Goal: Information Seeking & Learning: Learn about a topic

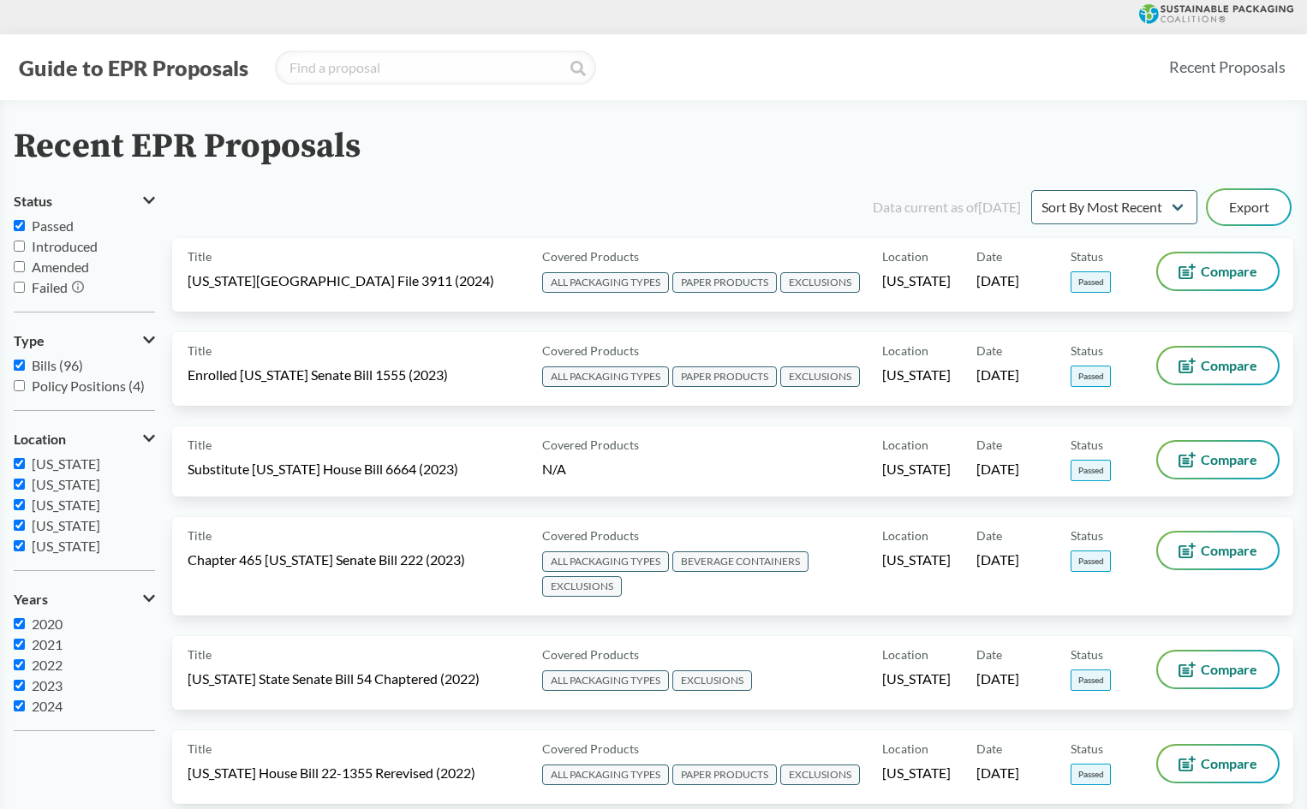
scroll to position [384, 0]
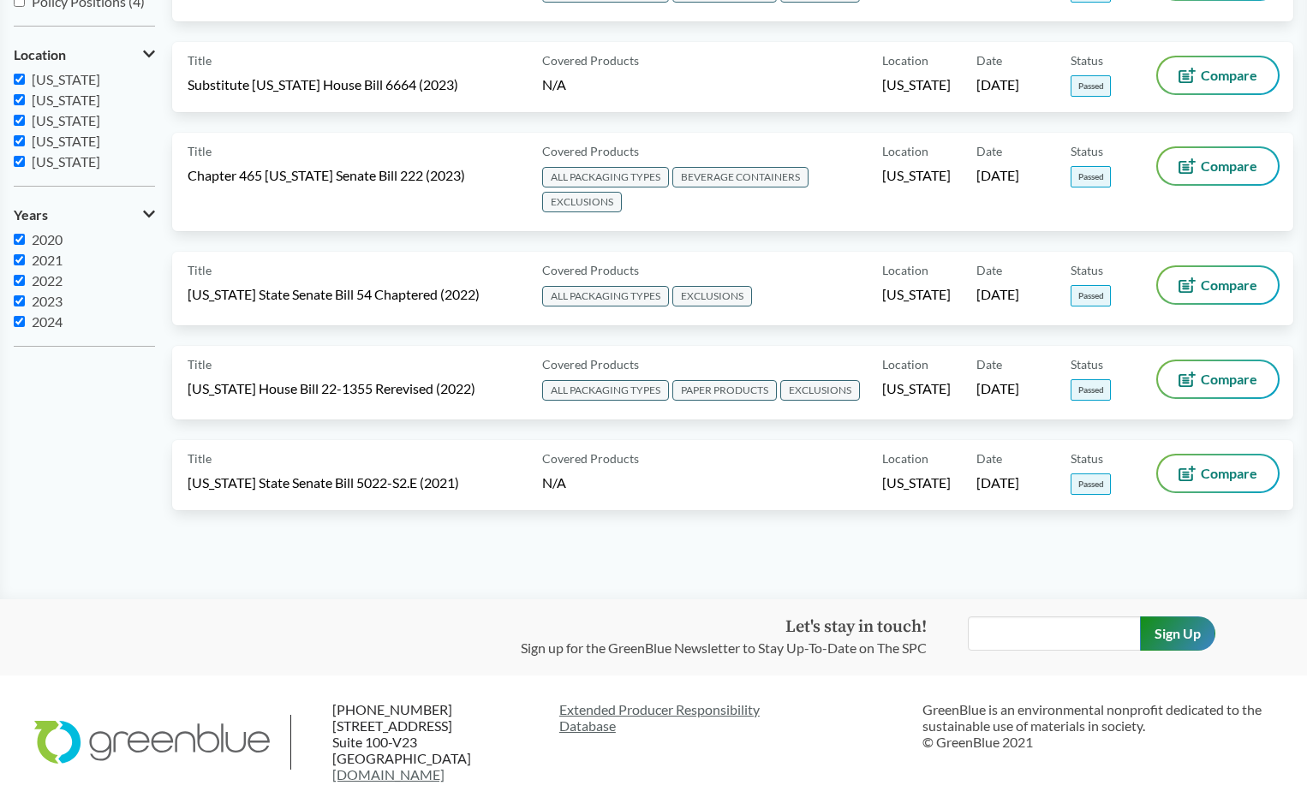
click at [278, 591] on main "Recent EPR Proposals Status Passed Introduced Amended Failed Type Bills (96) Po…" at bounding box center [653, 158] width 1307 height 884
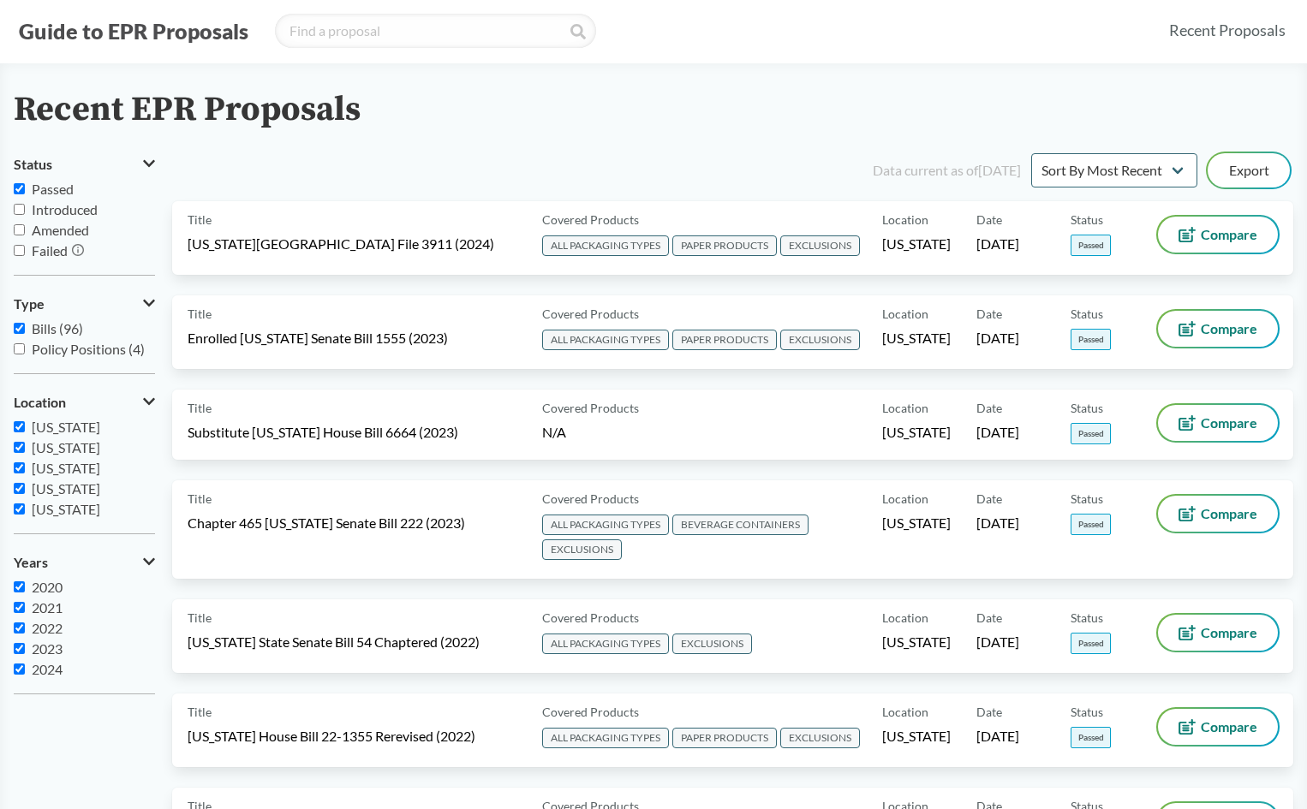
scroll to position [0, 0]
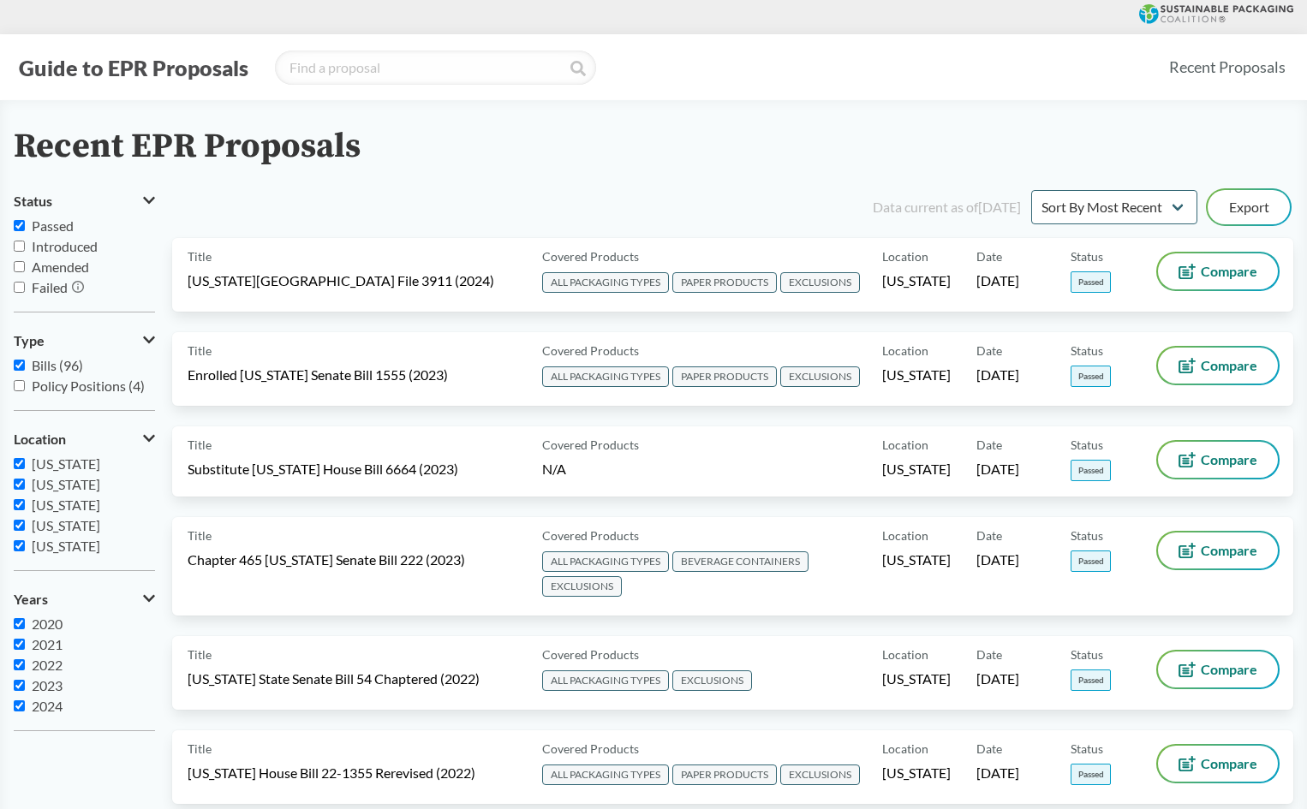
click at [16, 247] on input "Introduced" at bounding box center [19, 246] width 11 height 11
checkbox input "true"
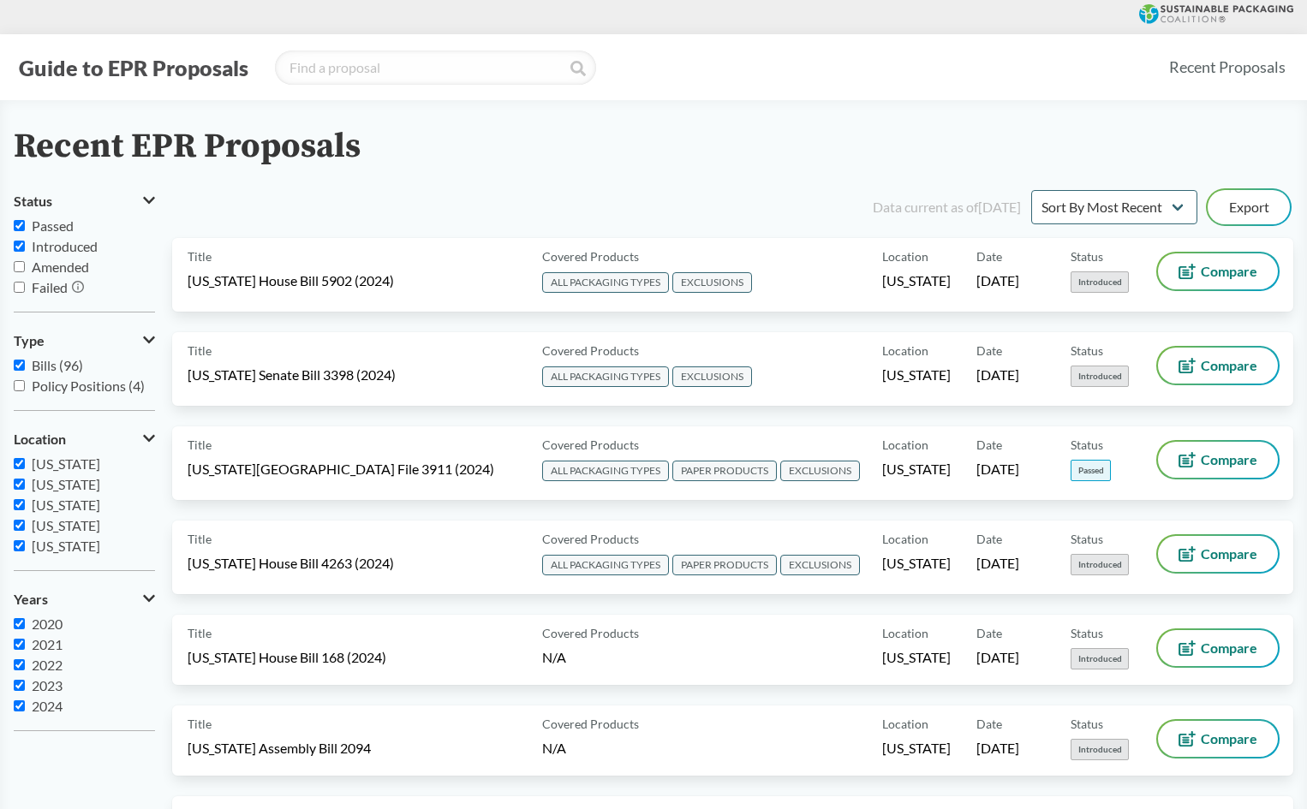
click at [20, 265] on input "Amended" at bounding box center [19, 266] width 11 height 11
checkbox input "true"
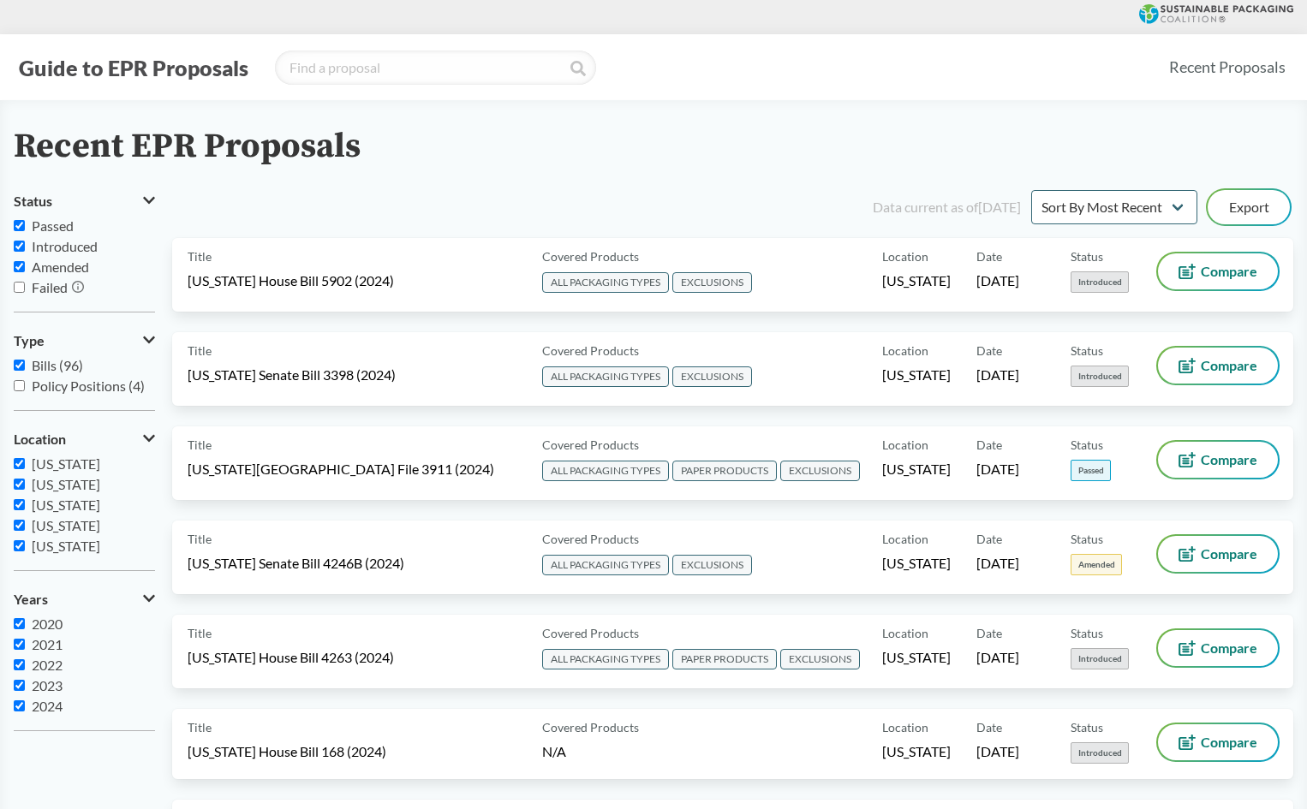
click at [20, 289] on input "Failed" at bounding box center [19, 287] width 11 height 11
checkbox input "true"
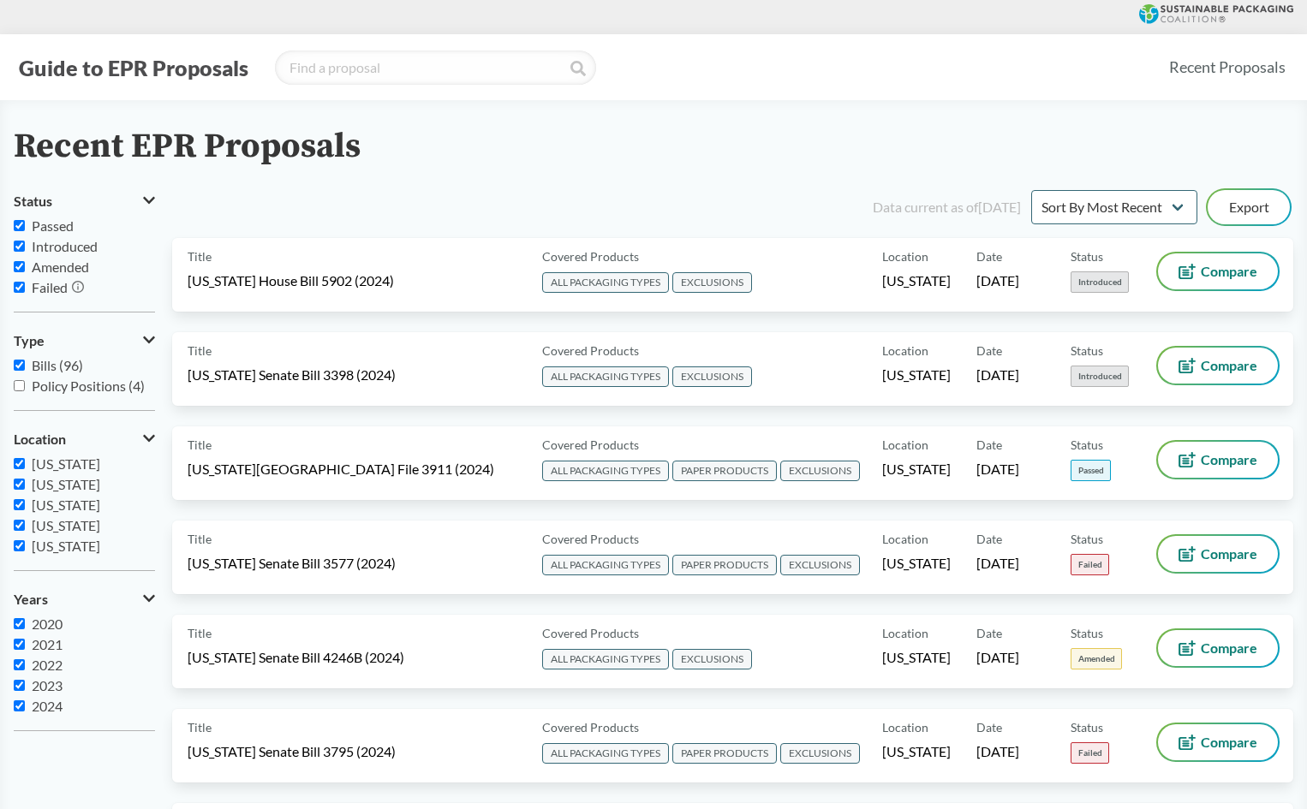
click at [25, 383] on label "Policy Positions (4)" at bounding box center [84, 386] width 141 height 21
click at [25, 383] on input "Policy Positions (4)" at bounding box center [19, 385] width 11 height 11
checkbox input "true"
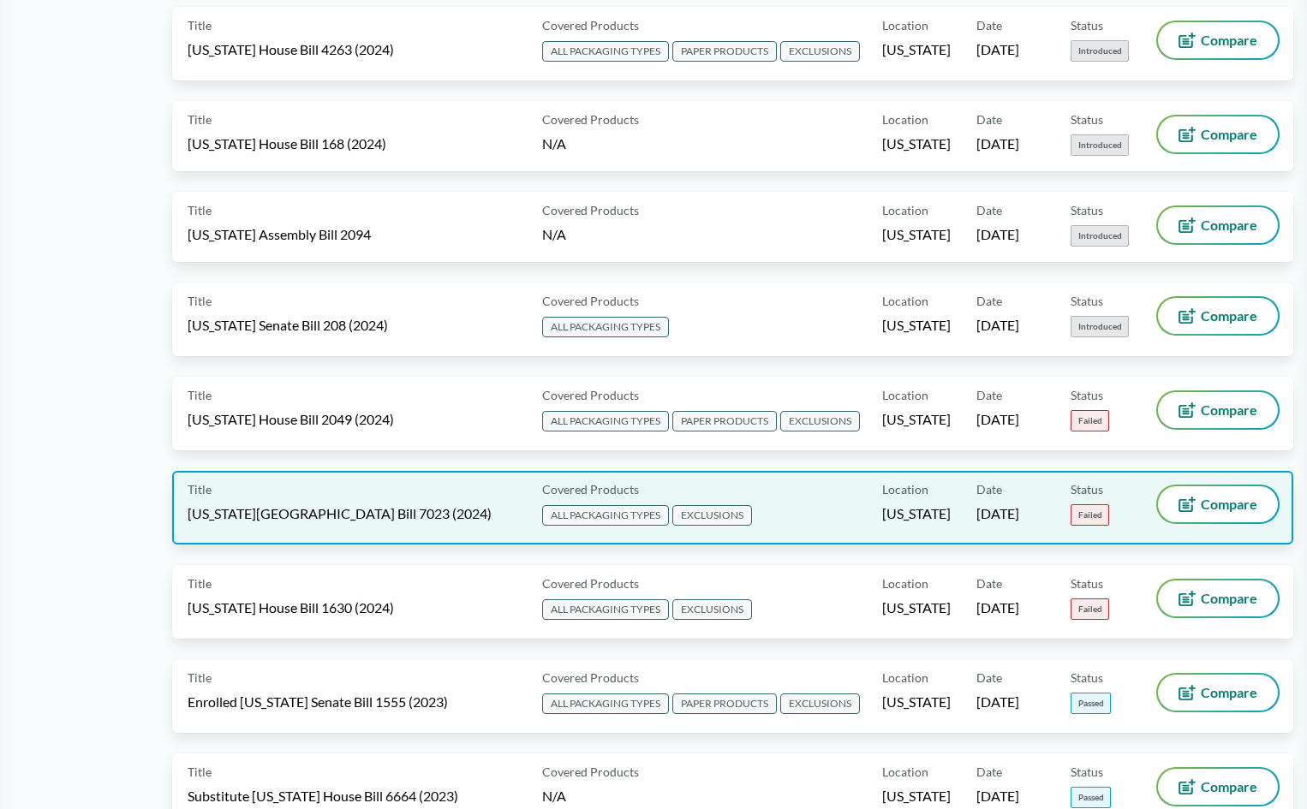
scroll to position [771, 0]
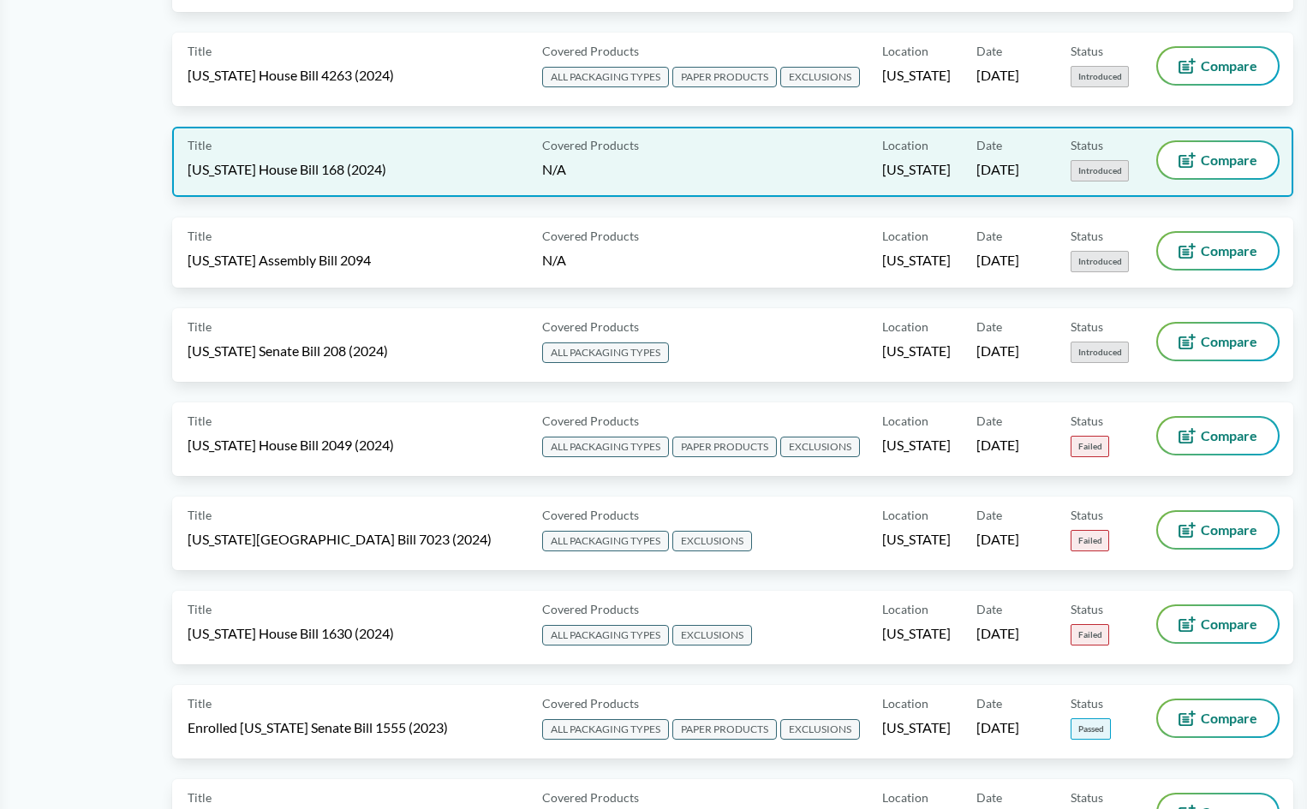
click at [278, 176] on span "[US_STATE] House Bill 168 (2024)" at bounding box center [287, 169] width 199 height 19
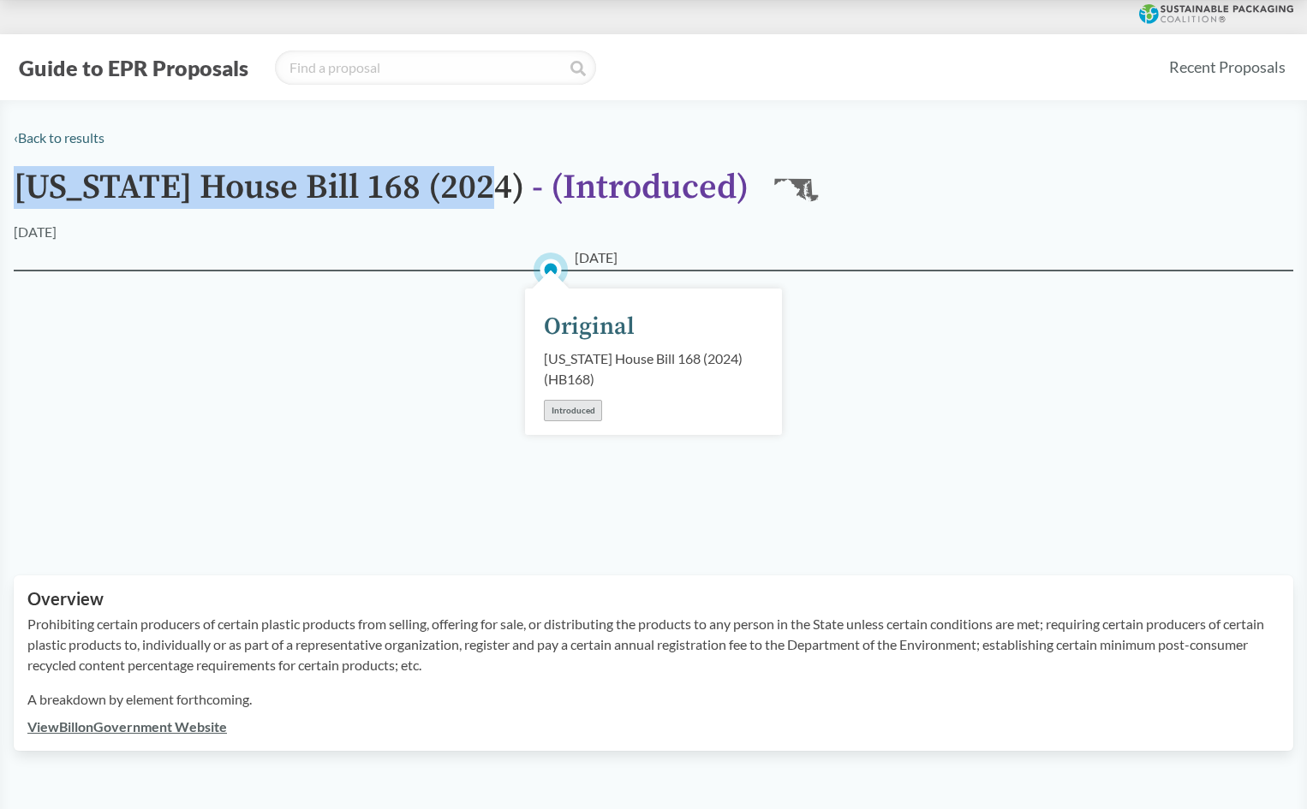
drag, startPoint x: 13, startPoint y: 184, endPoint x: 492, endPoint y: 206, distance: 480.0
click at [492, 206] on div "‹ Back to results Maryland House Bill 168 (2024) - ( Introduced ) MD 01/10/2024…" at bounding box center [653, 439] width 1307 height 623
copy h1 "[US_STATE] House Bill 168 (2024)"
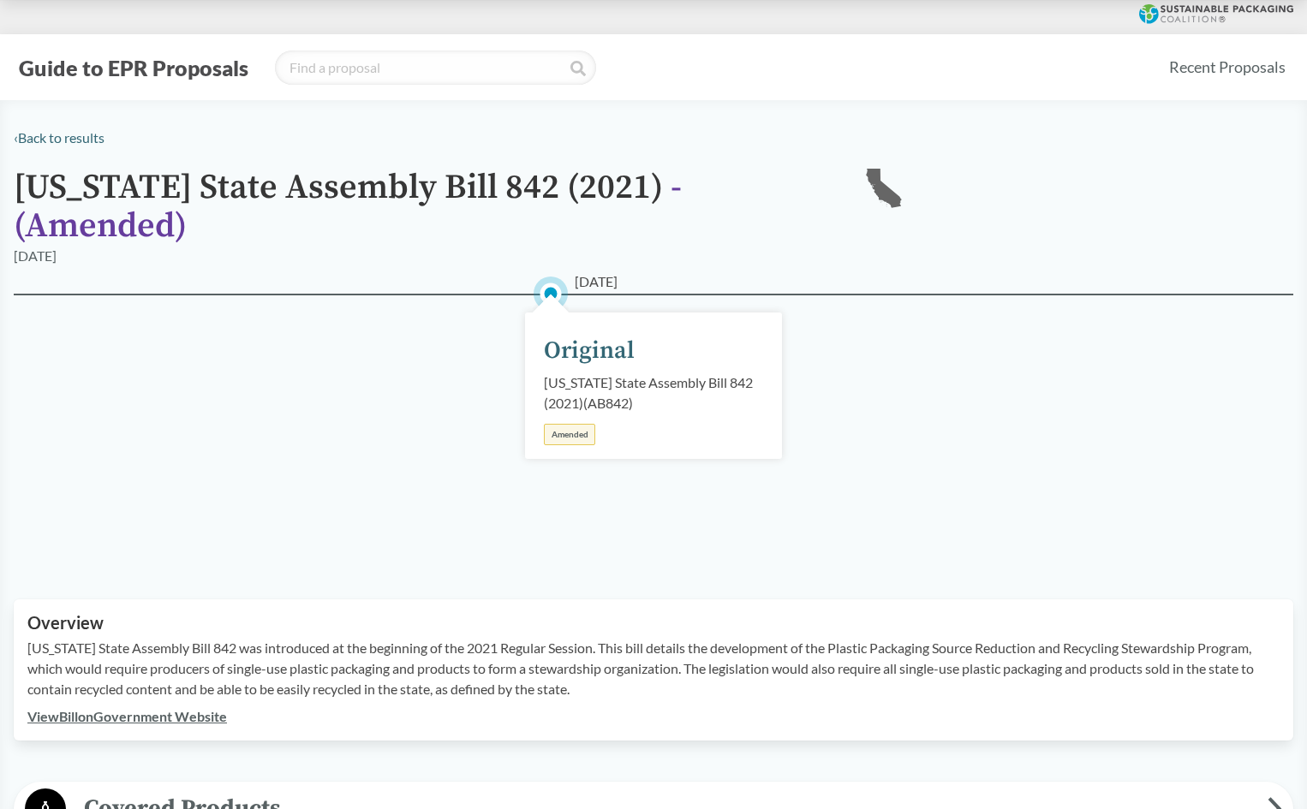
click at [360, 494] on div "[DATE] Original [US_STATE] State Assembly Bill 842 (2021) ( AB842 ) Amended" at bounding box center [653, 426] width 1279 height 265
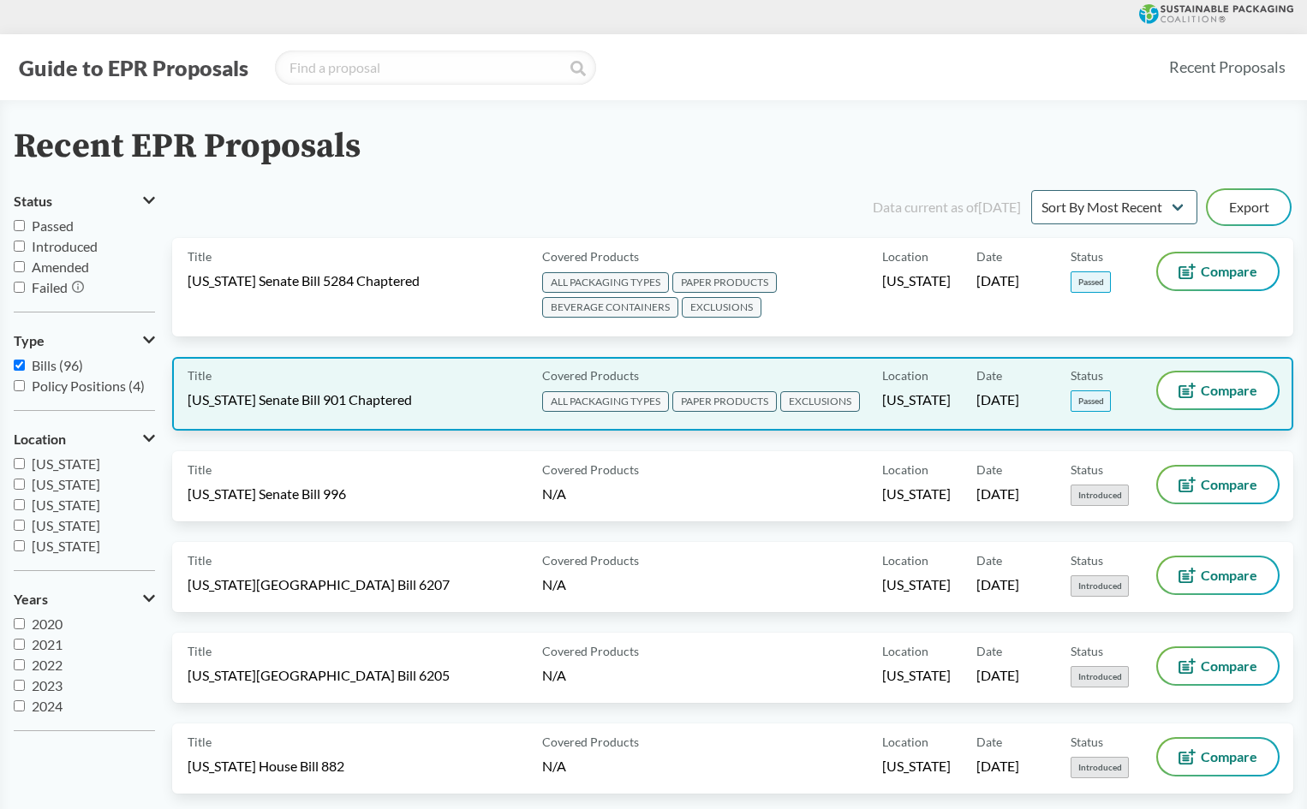
click at [386, 378] on div "Title [US_STATE] Senate Bill 901 Chaptered" at bounding box center [362, 393] width 348 height 43
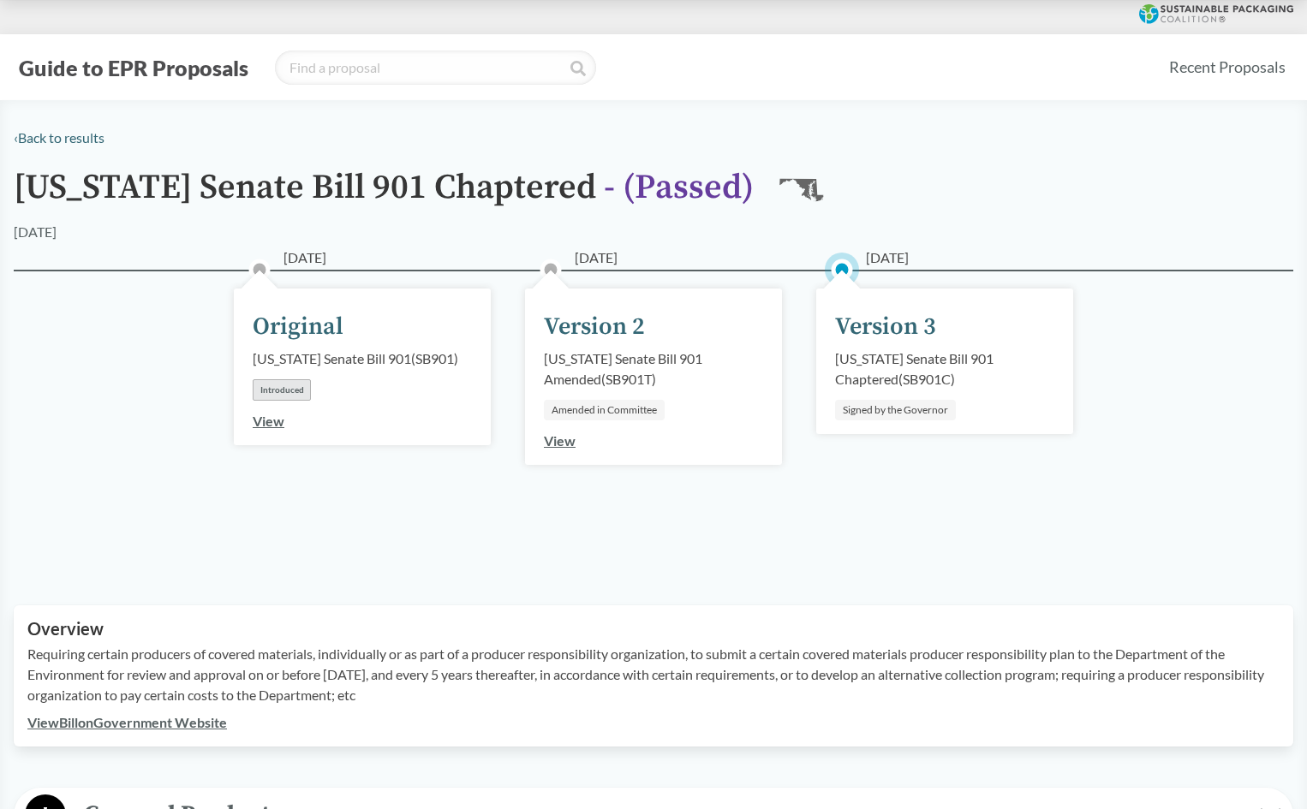
click at [1134, 431] on div "[DATE] Original [US_STATE] Senate Bill 901 ( SB901 ) Introduced View [DATE] Ver…" at bounding box center [653, 417] width 1279 height 295
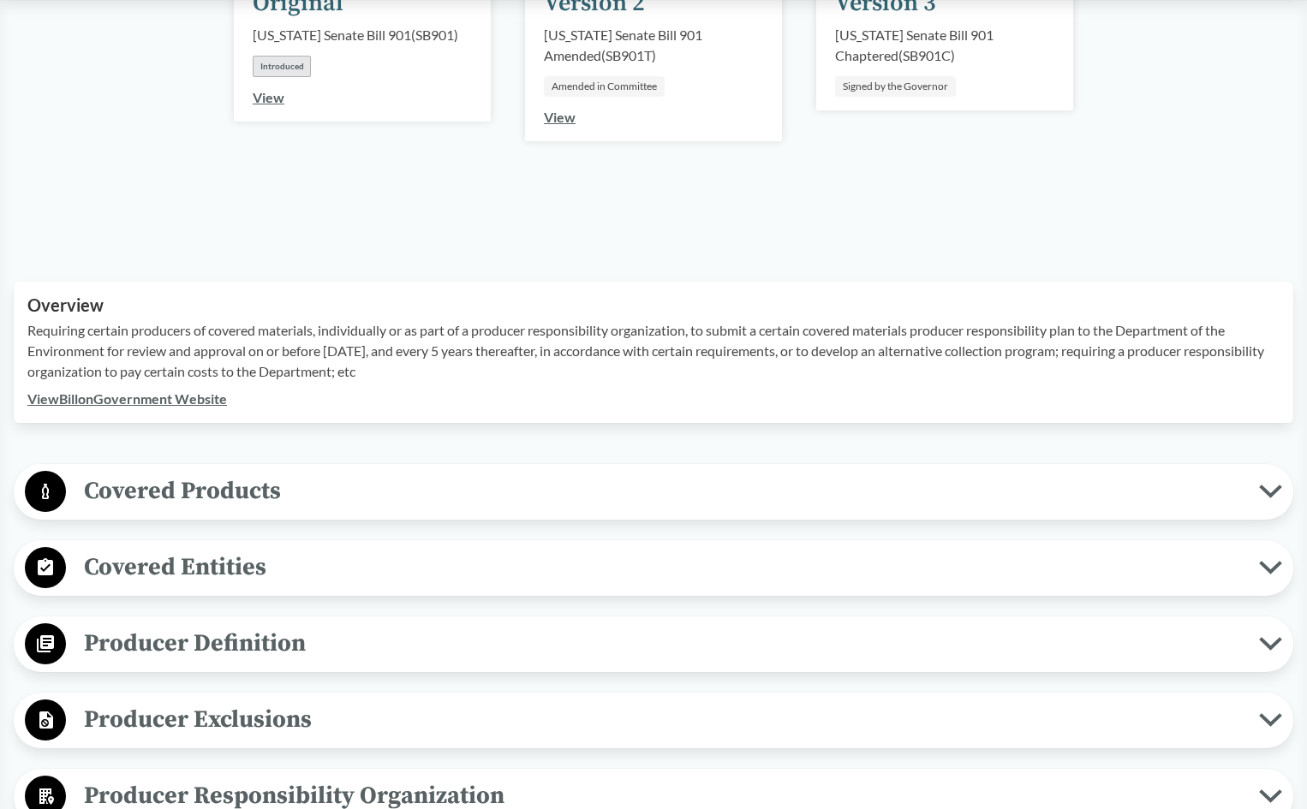
scroll to position [428, 0]
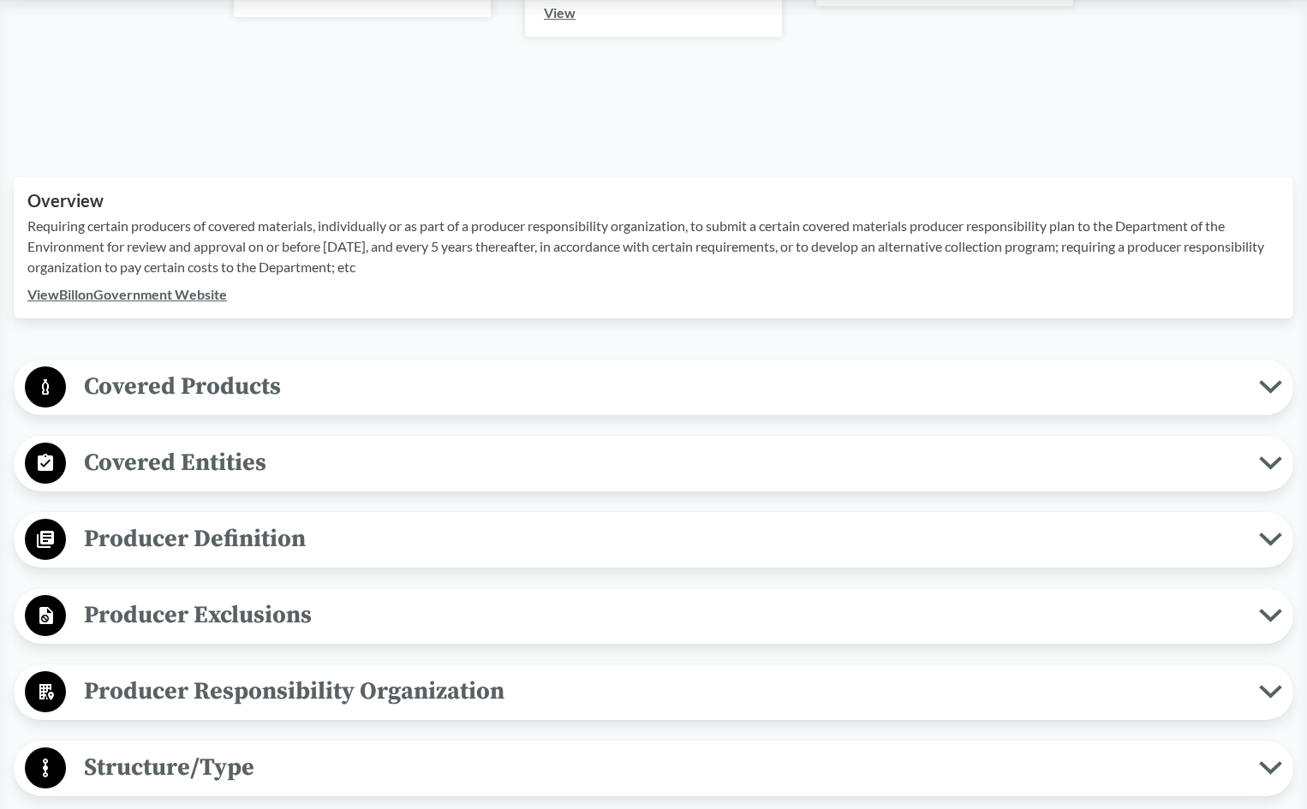
click at [247, 388] on span "Covered Products" at bounding box center [662, 386] width 1193 height 39
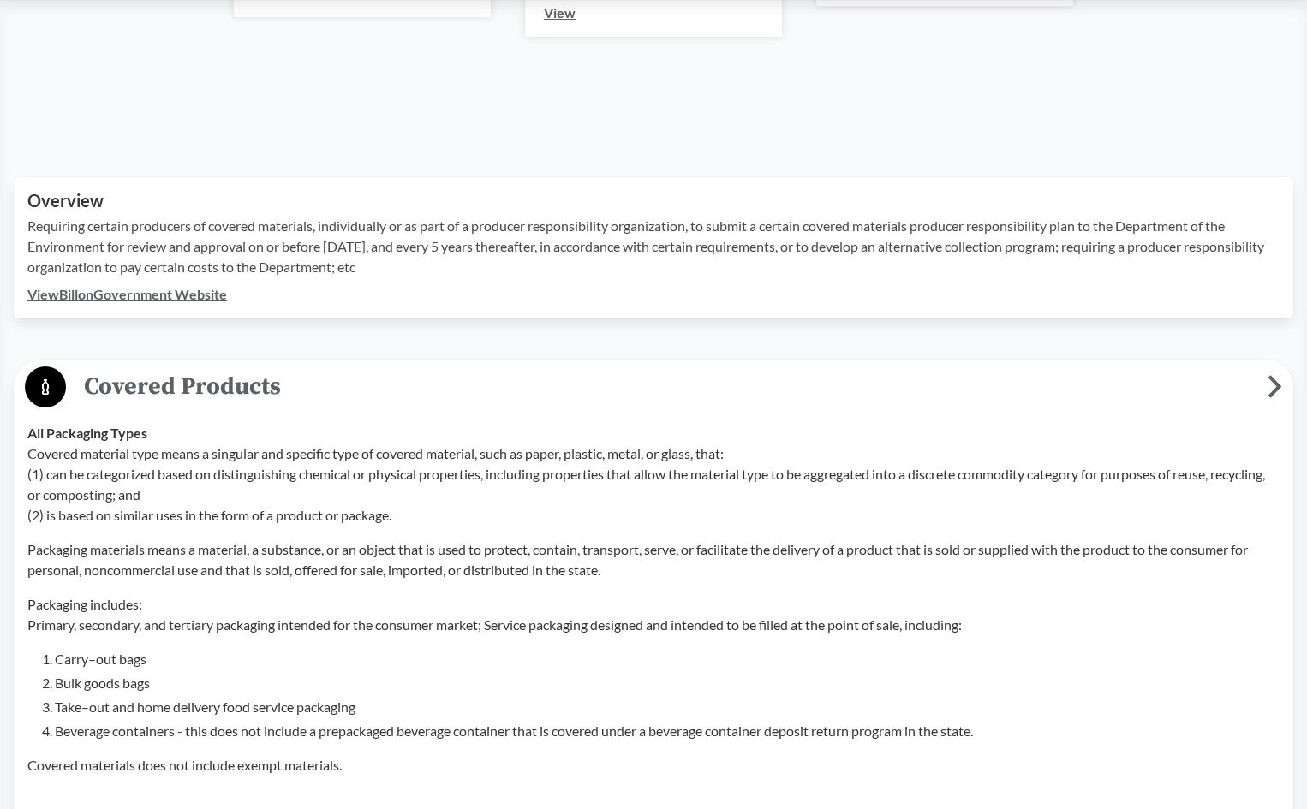
click at [434, 506] on p "Covered material type means a singular and specific type of covered material, s…" at bounding box center [653, 485] width 1252 height 82
click at [466, 531] on div "Covered material type means a singular and specific type of covered material, s…" at bounding box center [653, 610] width 1252 height 332
click at [723, 559] on p "Packaging materials means a material, a substance, or an object that is used to…" at bounding box center [653, 559] width 1252 height 41
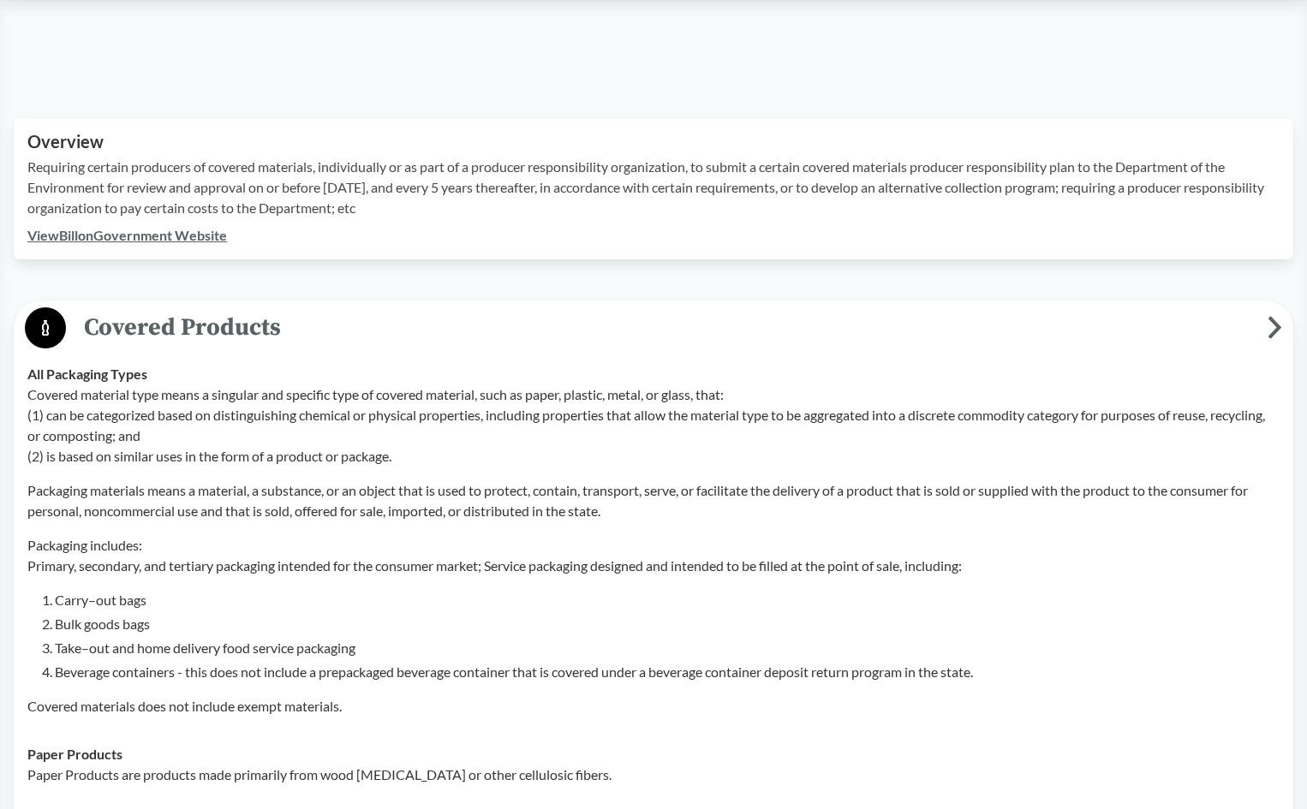
scroll to position [514, 0]
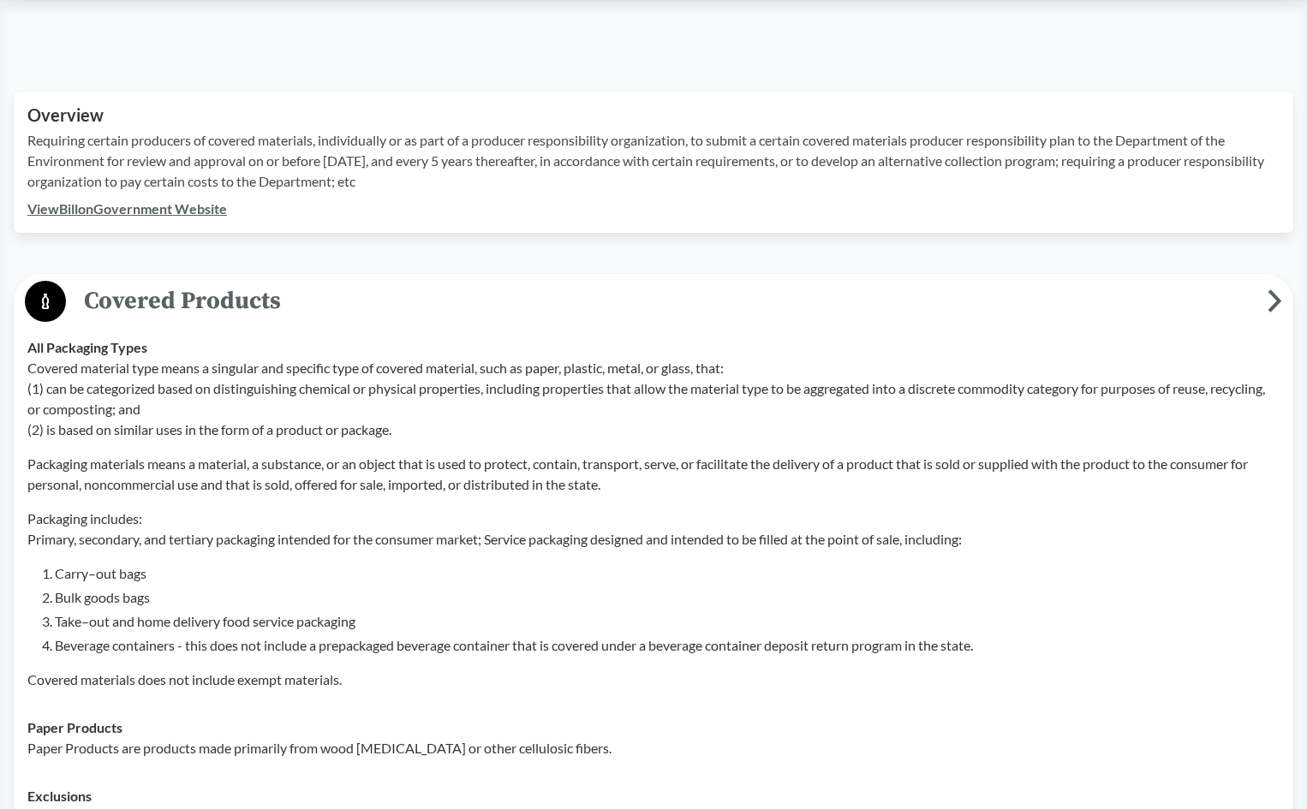
click at [849, 682] on p "Covered materials does not include exempt materials." at bounding box center [653, 680] width 1252 height 21
click at [764, 712] on td "Paper Products Paper Products are products made primarily from wood [MEDICAL_DA…" at bounding box center [653, 738] width 1267 height 68
click at [780, 714] on td "Paper Products Paper Products are products made primarily from wood [MEDICAL_DA…" at bounding box center [653, 738] width 1267 height 68
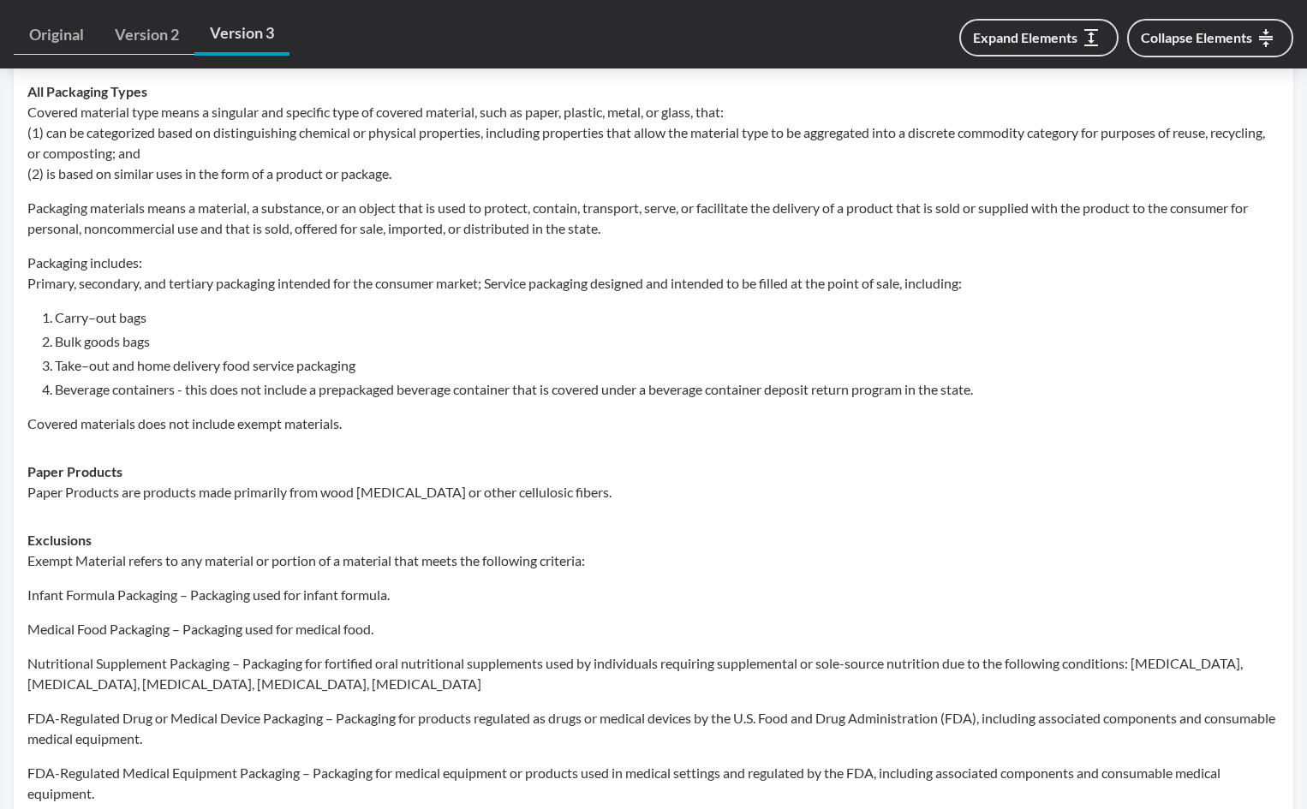
scroll to position [771, 0]
click at [235, 499] on p "Paper Products are products made primarily from wood [MEDICAL_DATA] or other ce…" at bounding box center [653, 491] width 1252 height 21
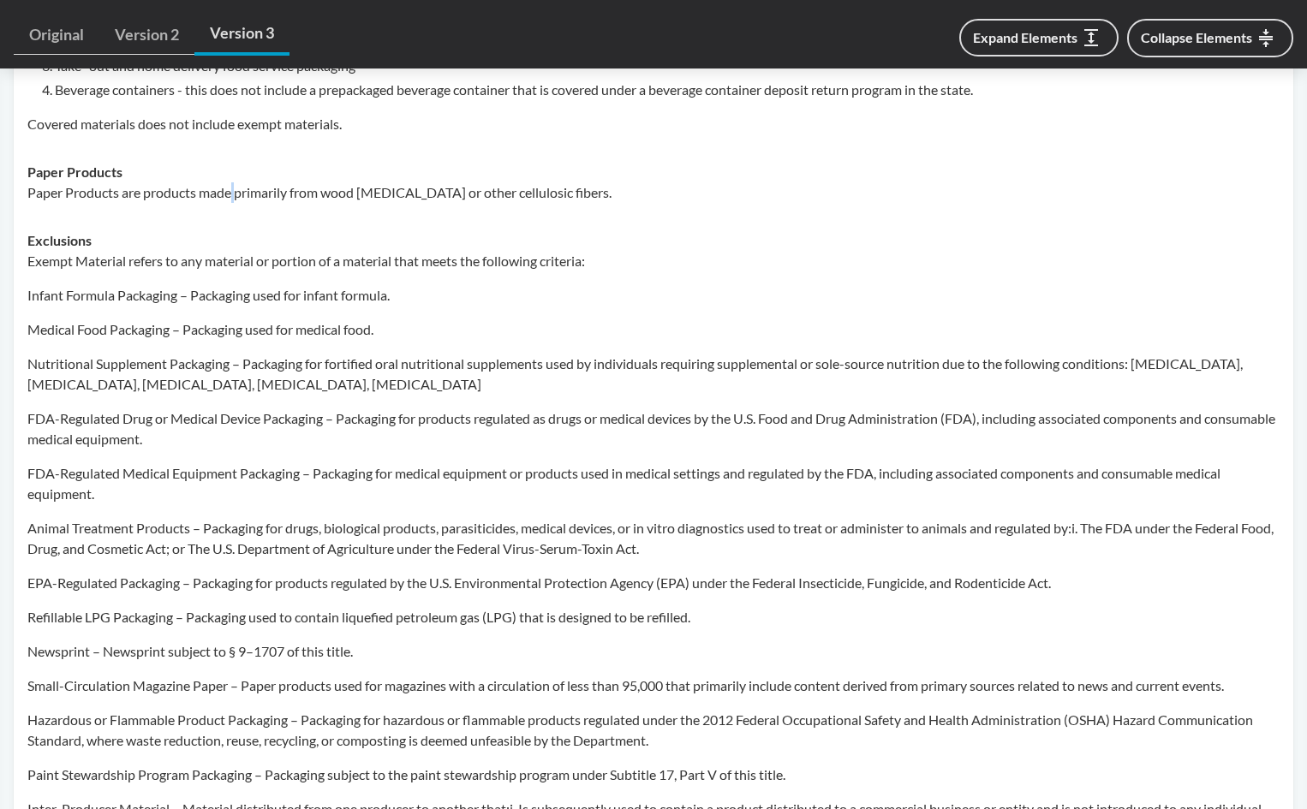
scroll to position [1113, 0]
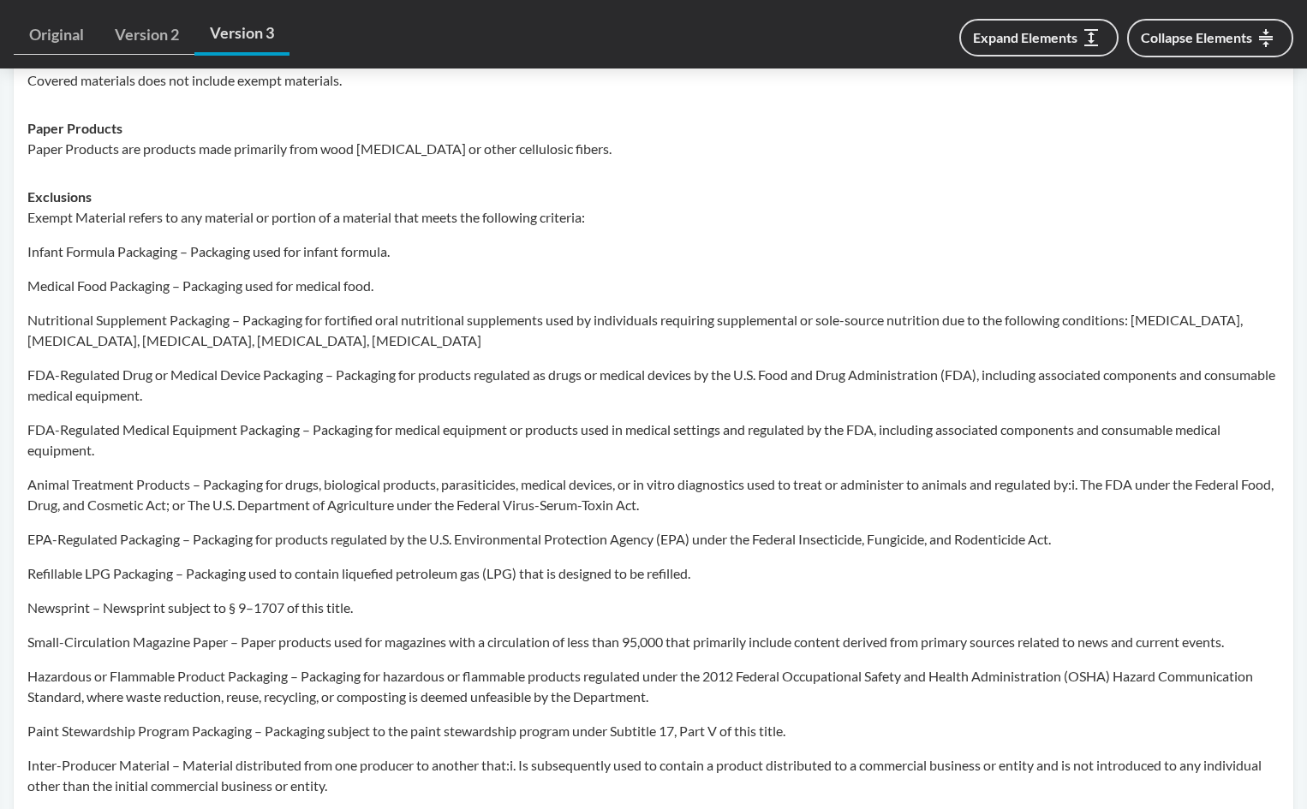
click at [551, 378] on p "FDA-Regulated Drug or Medical Device Packaging – Packaging for products regulat…" at bounding box center [653, 385] width 1252 height 41
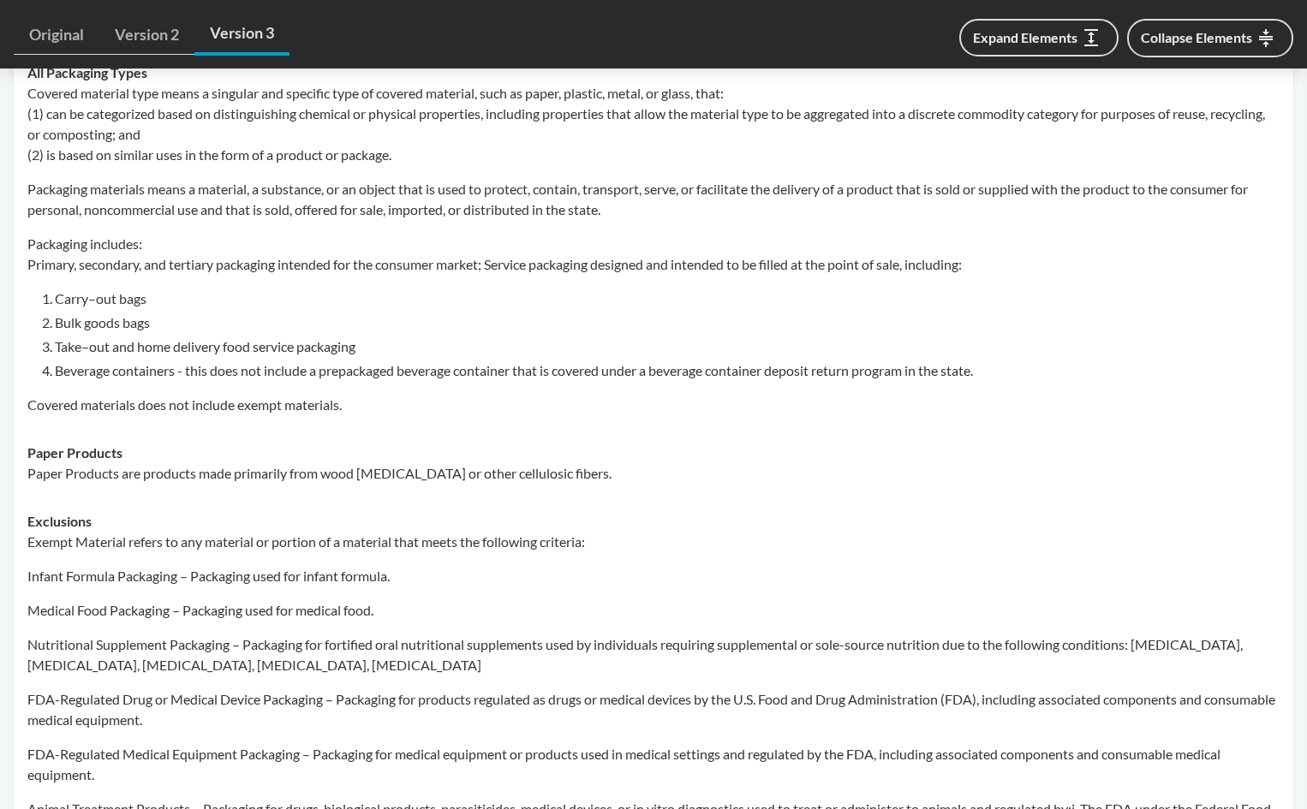
scroll to position [771, 0]
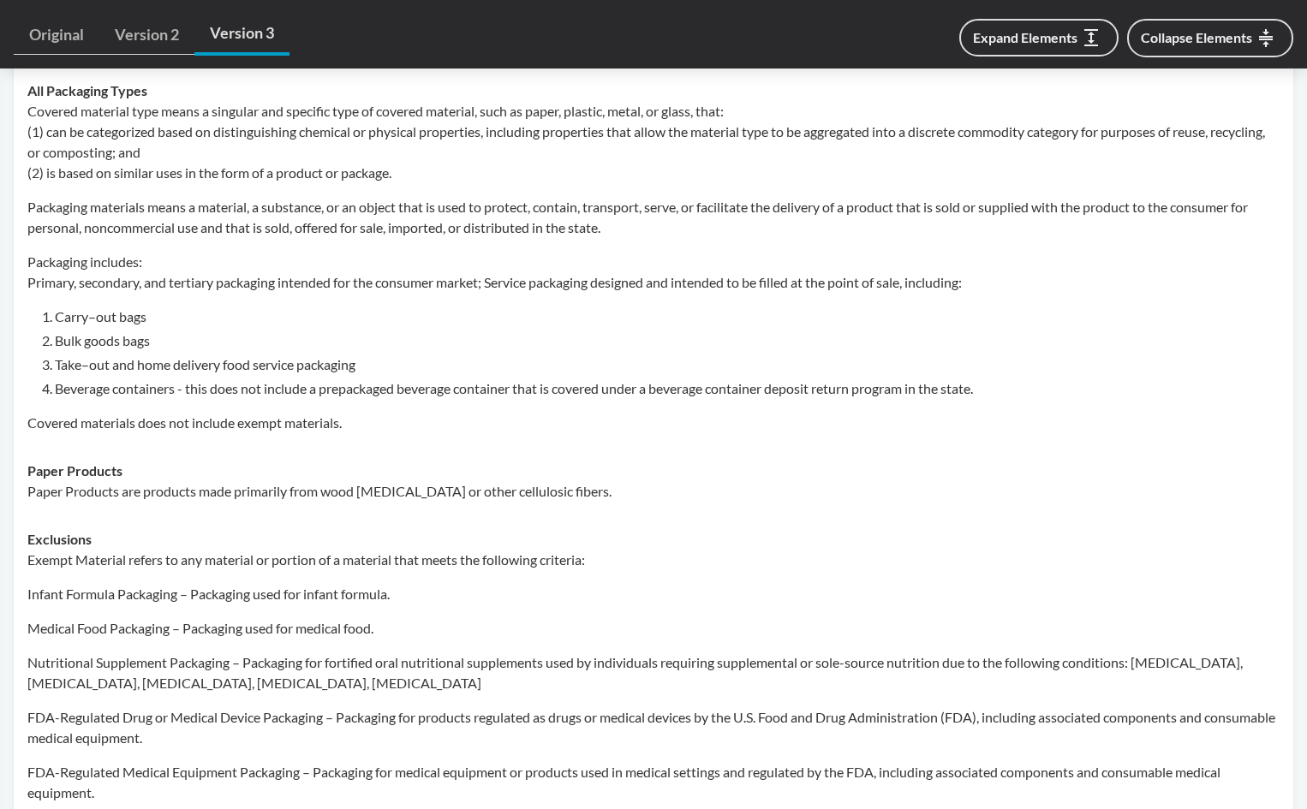
drag, startPoint x: 382, startPoint y: 508, endPoint x: 410, endPoint y: 506, distance: 28.3
click at [385, 506] on td "Paper Products Paper Products are products made primarily from wood [MEDICAL_DA…" at bounding box center [653, 481] width 1267 height 68
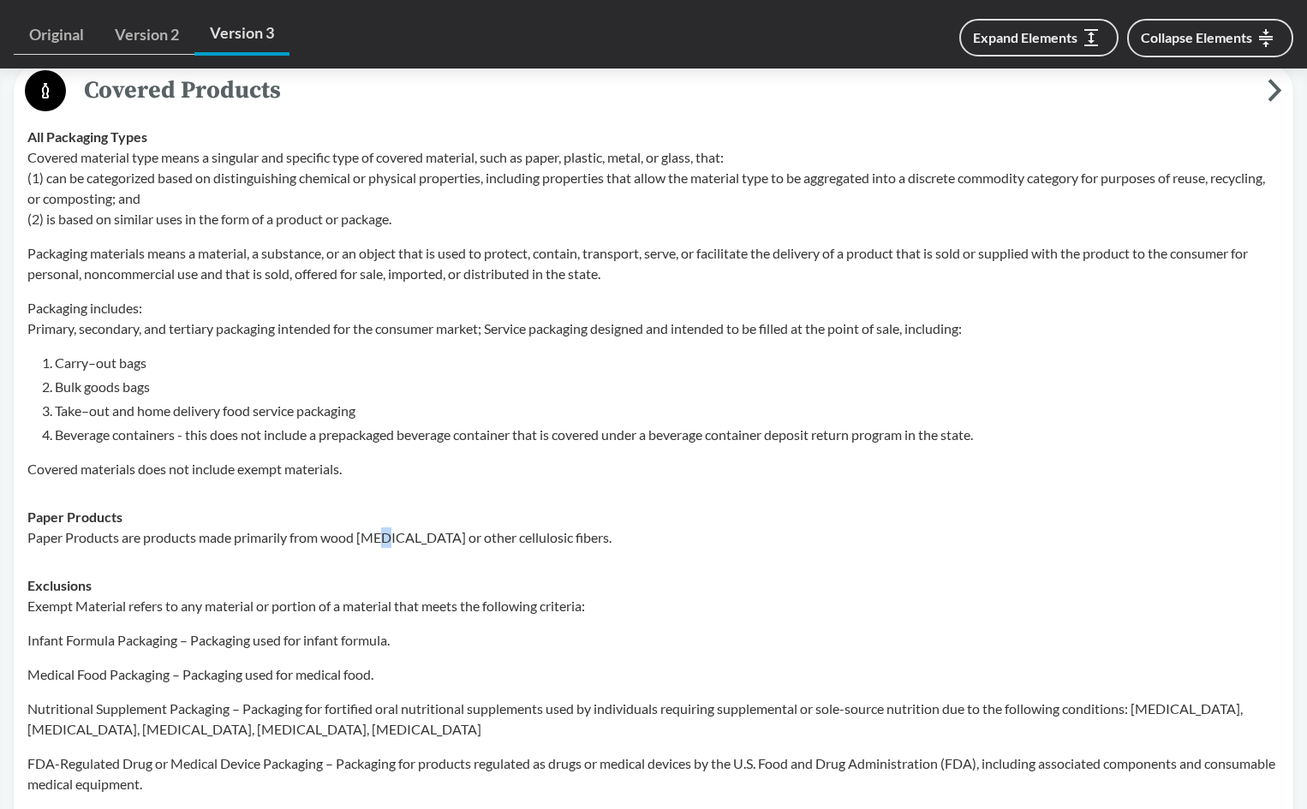
scroll to position [599, 0]
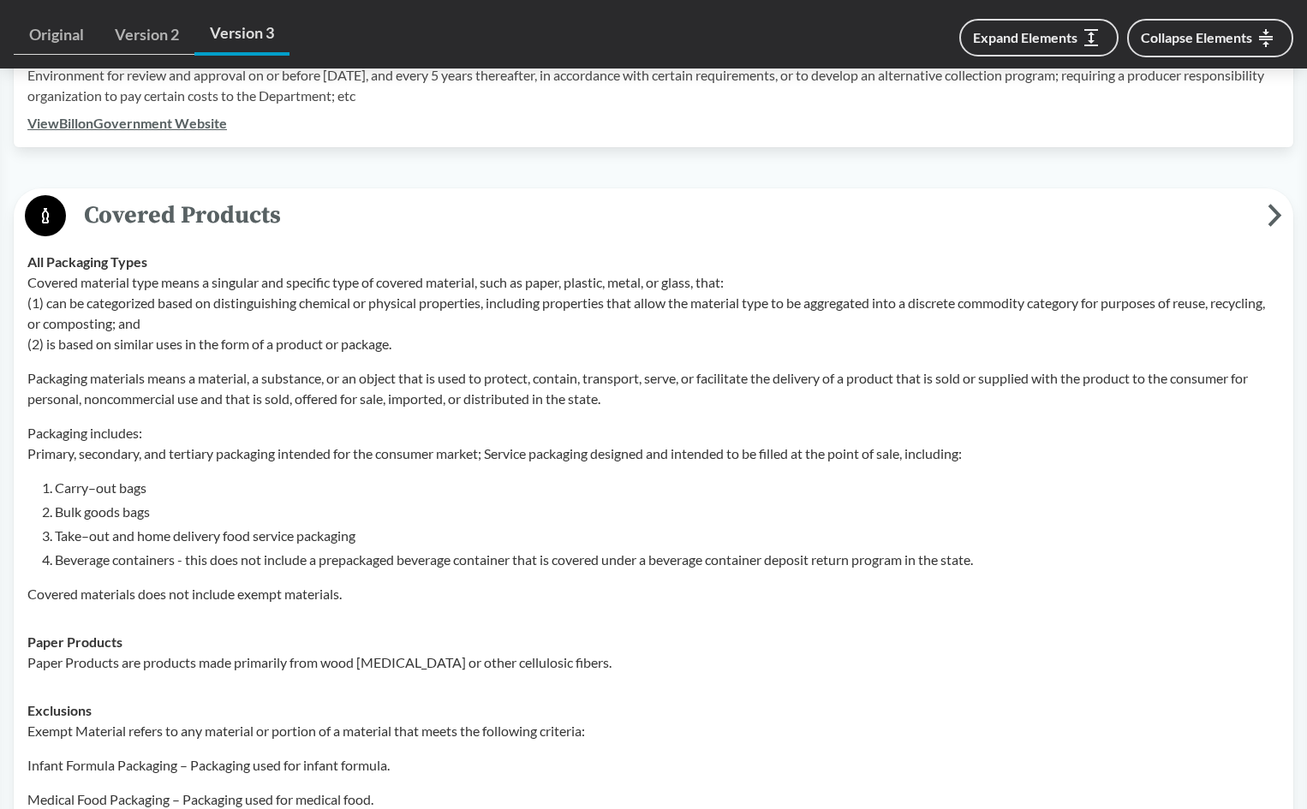
drag, startPoint x: 236, startPoint y: 324, endPoint x: 258, endPoint y: 329, distance: 22.0
click at [252, 327] on p "Covered material type means a singular and specific type of covered material, s…" at bounding box center [653, 313] width 1252 height 82
click at [729, 626] on td "Paper Products Paper Products are products made primarily from wood [MEDICAL_DA…" at bounding box center [653, 652] width 1267 height 68
click at [312, 289] on p "Covered material type means a singular and specific type of covered material, s…" at bounding box center [653, 313] width 1252 height 82
click at [528, 400] on p "Packaging materials means a material, a substance, or an object that is used to…" at bounding box center [653, 388] width 1252 height 41
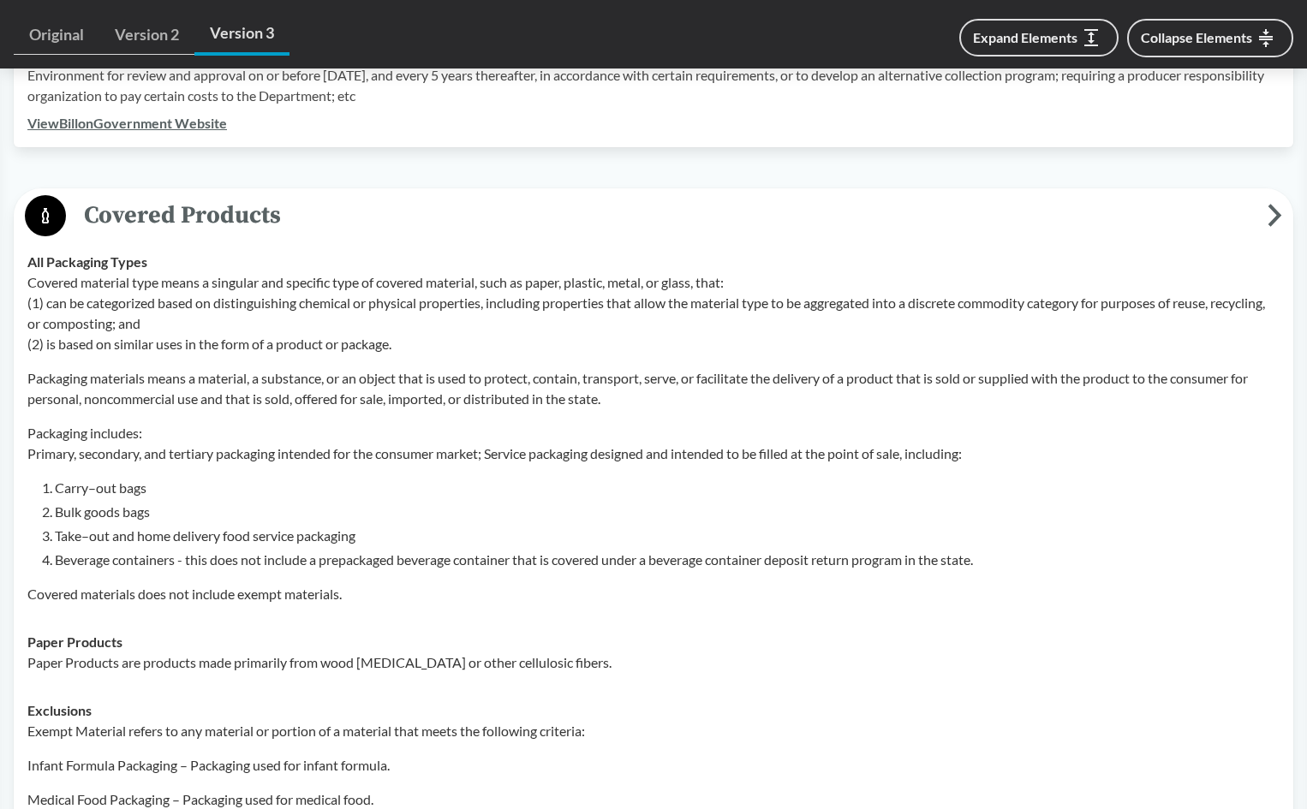
click at [461, 278] on p "Covered material type means a singular and specific type of covered material, s…" at bounding box center [653, 313] width 1252 height 82
click at [459, 288] on p "Covered material type means a singular and specific type of covered material, s…" at bounding box center [653, 313] width 1252 height 82
click at [103, 402] on p "Packaging materials means a material, a substance, or an object that is used to…" at bounding box center [653, 388] width 1252 height 41
click at [304, 390] on p "Packaging materials means a material, a substance, or an object that is used to…" at bounding box center [653, 388] width 1252 height 41
click at [229, 400] on p "Packaging materials means a material, a substance, or an object that is used to…" at bounding box center [653, 388] width 1252 height 41
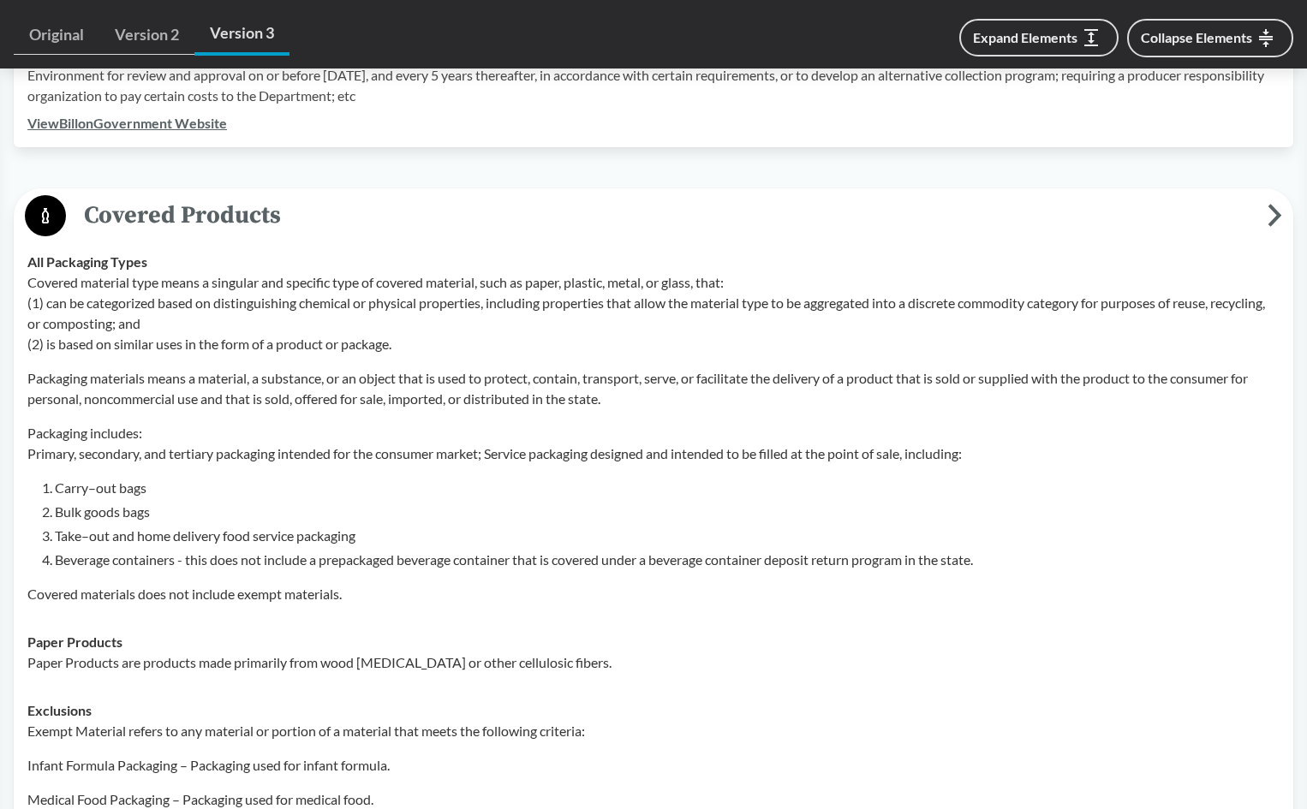
click at [215, 450] on p "Packaging includes: Primary, secondary, and tertiary packaging intended for the…" at bounding box center [653, 443] width 1252 height 41
click at [274, 456] on p "Packaging includes: Primary, secondary, and tertiary packaging intended for the…" at bounding box center [653, 443] width 1252 height 41
click at [257, 546] on ol "Carry–out bags Bulk goods bags Take–out and home delivery food service packagin…" at bounding box center [667, 524] width 1224 height 92
click at [299, 553] on li "Beverage containers - this does not include a prepackaged beverage container th…" at bounding box center [667, 560] width 1224 height 21
click at [358, 598] on p "Covered materials does not include exempt materials." at bounding box center [653, 594] width 1252 height 21
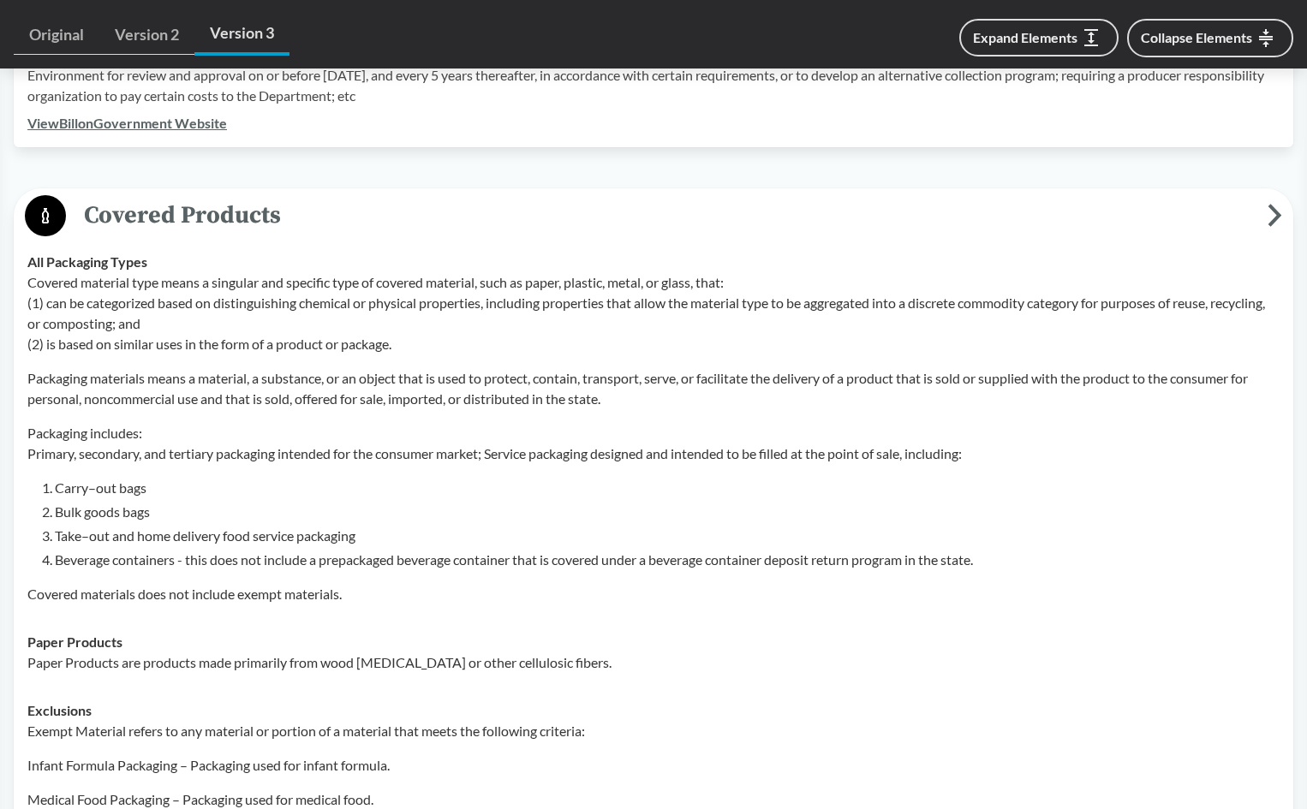
click at [435, 587] on p "Covered materials does not include exempt materials." at bounding box center [653, 594] width 1252 height 21
click at [353, 562] on li "Beverage containers - this does not include a prepackaged beverage container th…" at bounding box center [667, 560] width 1224 height 21
click at [545, 506] on li "Bulk goods bags" at bounding box center [667, 512] width 1224 height 21
click at [493, 384] on p "Packaging materials means a material, a substance, or an object that is used to…" at bounding box center [653, 388] width 1252 height 41
click at [480, 436] on p "Packaging includes: Primary, secondary, and tertiary packaging intended for the…" at bounding box center [653, 443] width 1252 height 41
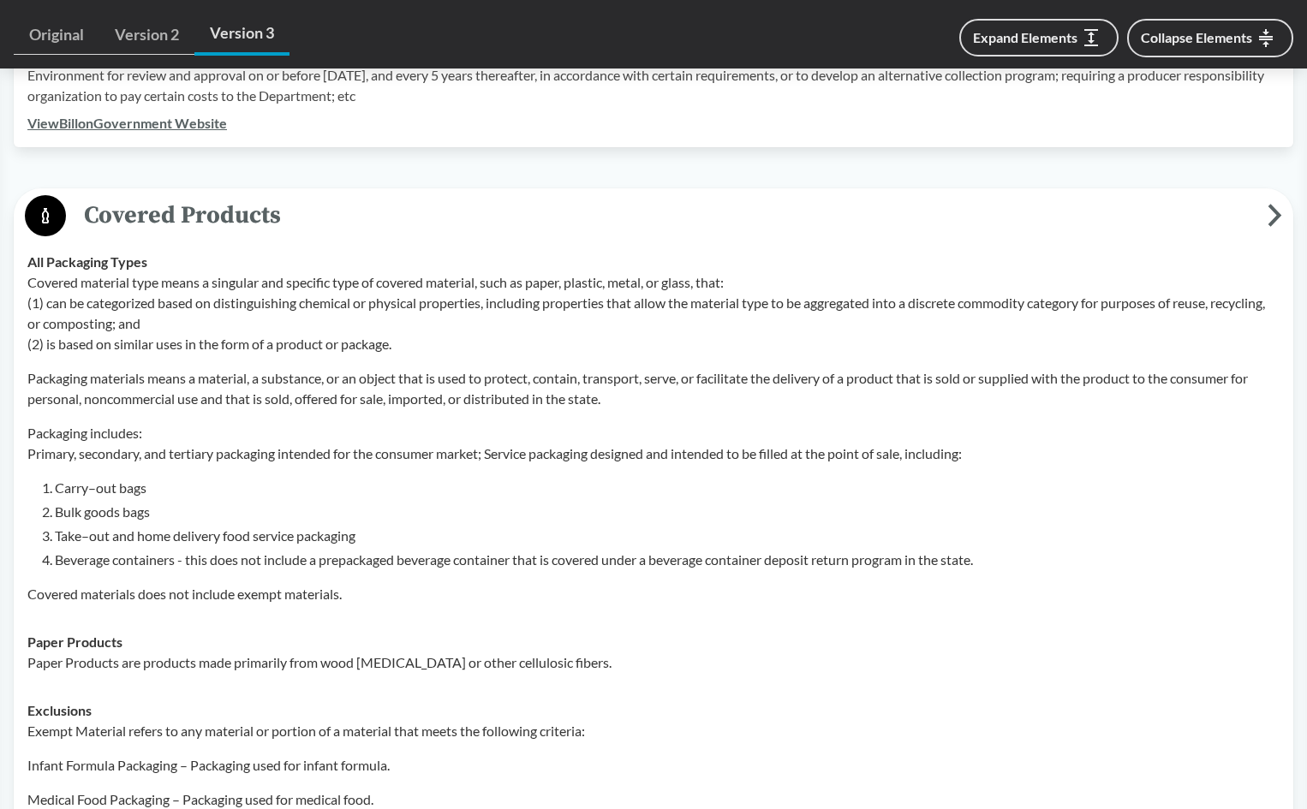
click at [736, 409] on div "Covered material type means a singular and specific type of covered material, s…" at bounding box center [653, 438] width 1252 height 332
click at [759, 295] on p "Covered material type means a singular and specific type of covered material, s…" at bounding box center [653, 313] width 1252 height 82
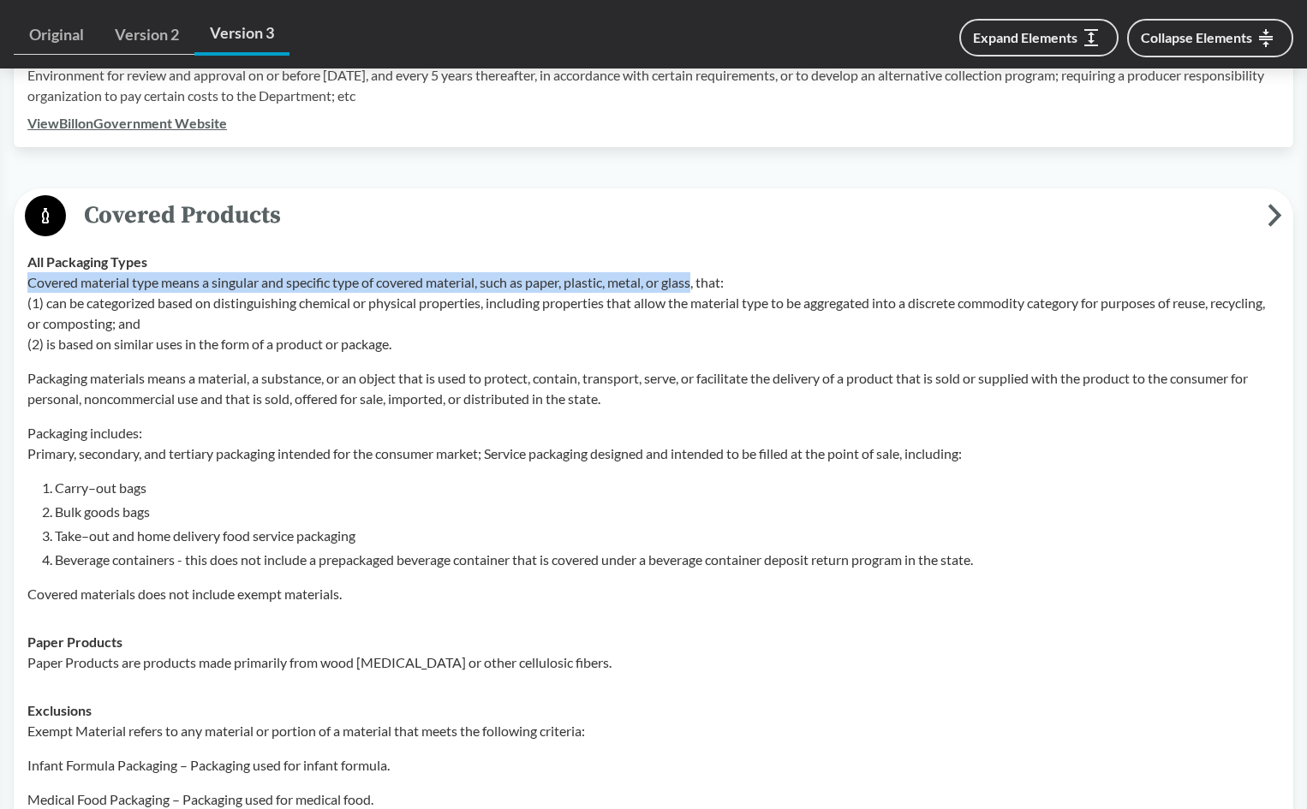
drag, startPoint x: 703, startPoint y: 285, endPoint x: 25, endPoint y: 288, distance: 678.1
click at [25, 288] on td "All Packaging Types Covered material type means a singular and specific type of…" at bounding box center [653, 428] width 1267 height 380
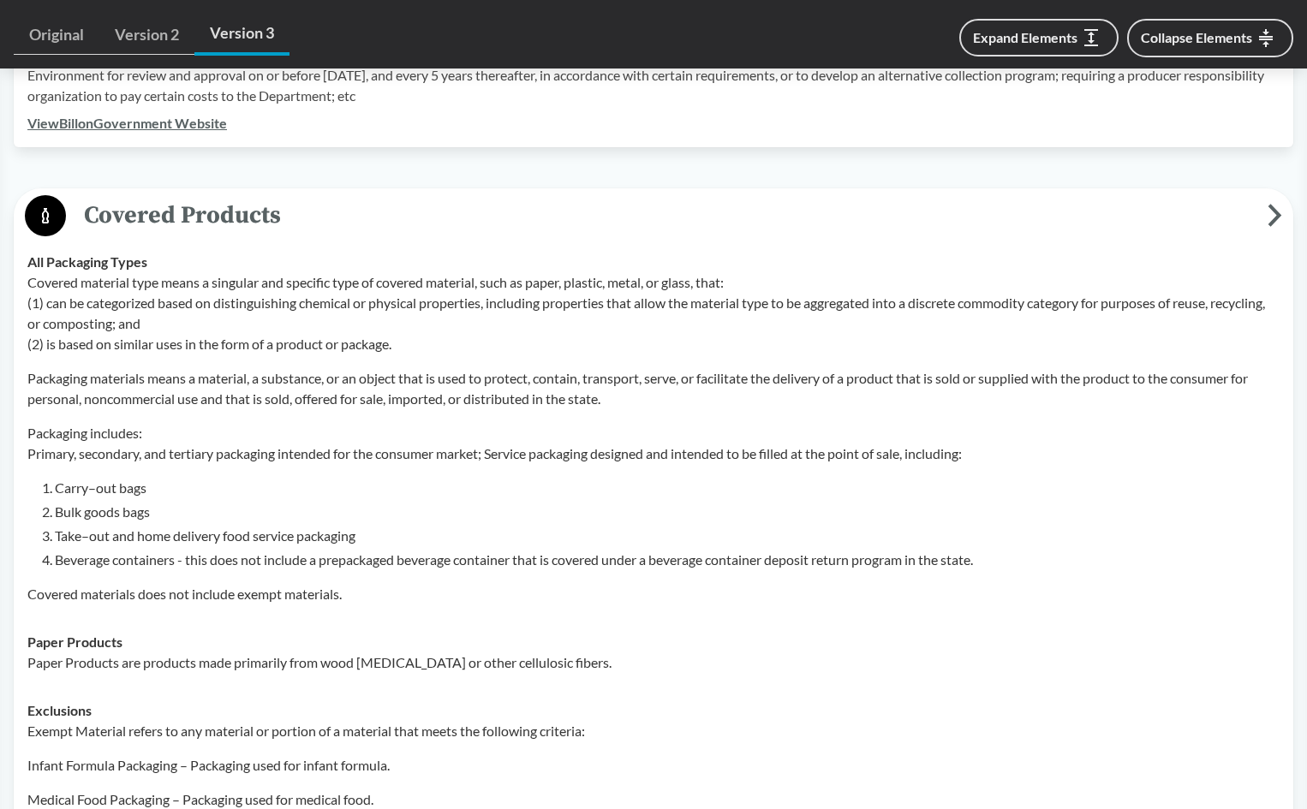
click at [91, 327] on p "Covered material type means a singular and specific type of covered material, s…" at bounding box center [653, 313] width 1252 height 82
drag, startPoint x: 207, startPoint y: 285, endPoint x: 485, endPoint y: 277, distance: 278.4
click at [485, 277] on p "Covered material type means a singular and specific type of covered material, s…" at bounding box center [653, 313] width 1252 height 82
click at [247, 343] on p "Covered material type means a singular and specific type of covered material, s…" at bounding box center [653, 313] width 1252 height 82
click at [227, 439] on p "Packaging includes: Primary, secondary, and tertiary packaging intended for the…" at bounding box center [653, 443] width 1252 height 41
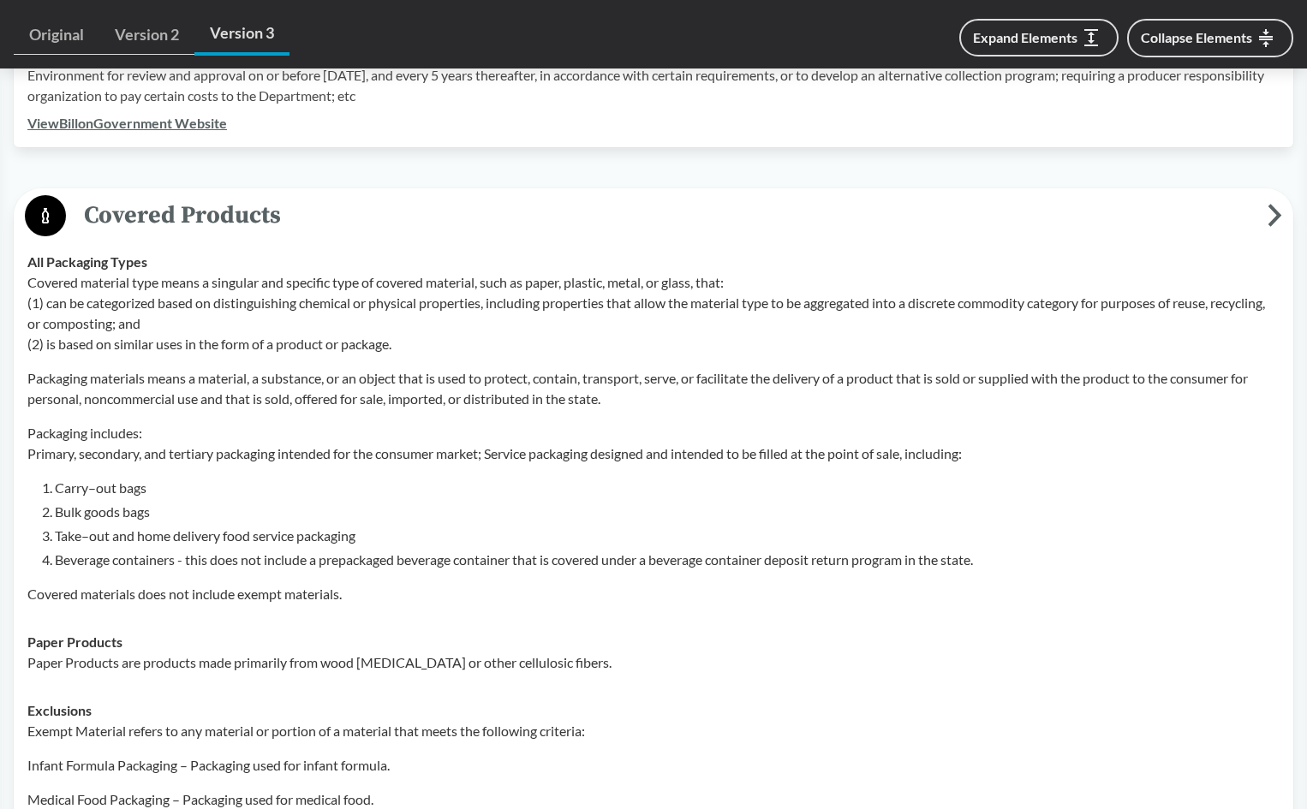
click at [696, 503] on li "Bulk goods bags" at bounding box center [667, 512] width 1224 height 21
click at [329, 455] on p "Packaging includes: Primary, secondary, and tertiary packaging intended for the…" at bounding box center [653, 443] width 1252 height 41
drag, startPoint x: 30, startPoint y: 450, endPoint x: 226, endPoint y: 449, distance: 196.1
click at [226, 449] on p "Packaging includes: Primary, secondary, and tertiary packaging intended for the…" at bounding box center [653, 443] width 1252 height 41
click at [564, 495] on li "Carry–out bags" at bounding box center [667, 488] width 1224 height 21
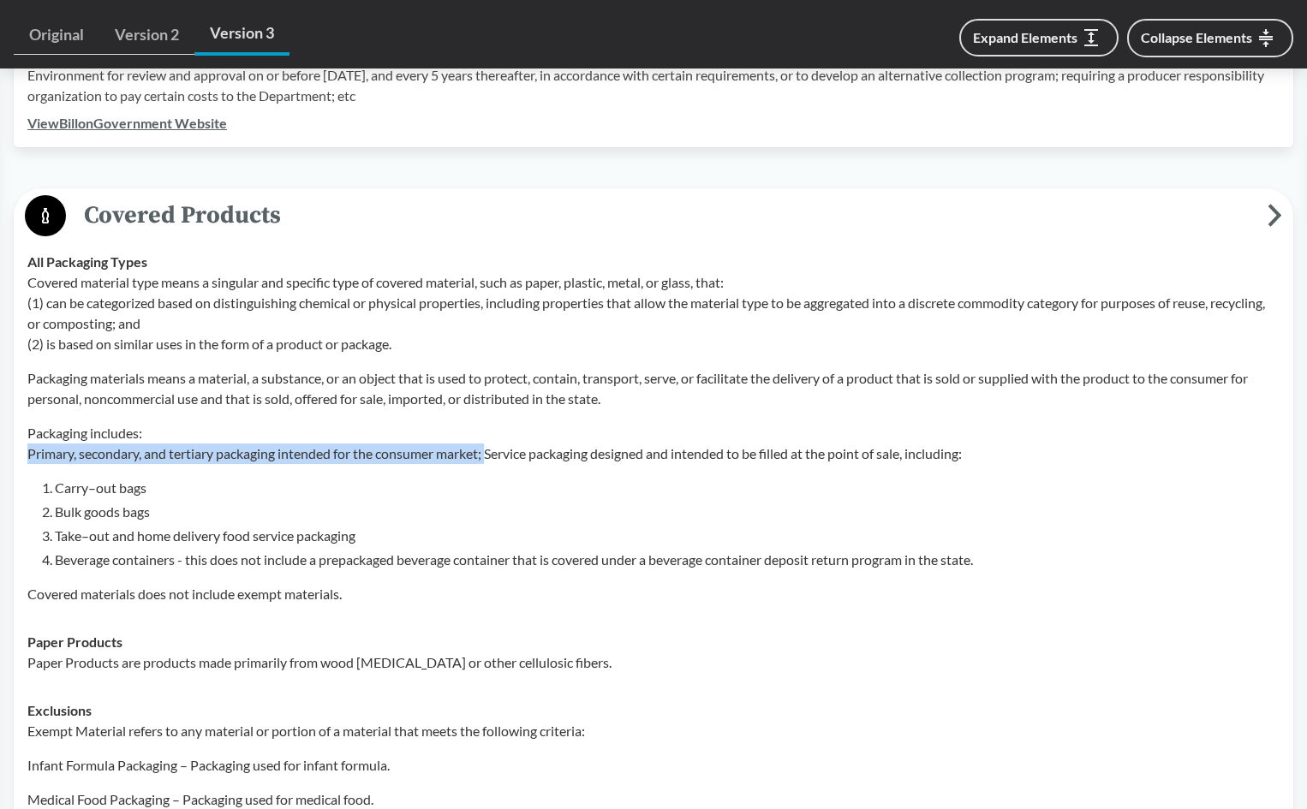
drag, startPoint x: 28, startPoint y: 455, endPoint x: 496, endPoint y: 453, distance: 467.5
click at [496, 453] on p "Packaging includes: Primary, secondary, and tertiary packaging intended for the…" at bounding box center [653, 443] width 1252 height 41
click at [527, 515] on li "Bulk goods bags" at bounding box center [667, 512] width 1224 height 21
click at [609, 527] on li "Take–out and home delivery food service packaging" at bounding box center [667, 536] width 1224 height 21
drag, startPoint x: 978, startPoint y: 577, endPoint x: 967, endPoint y: 575, distance: 10.6
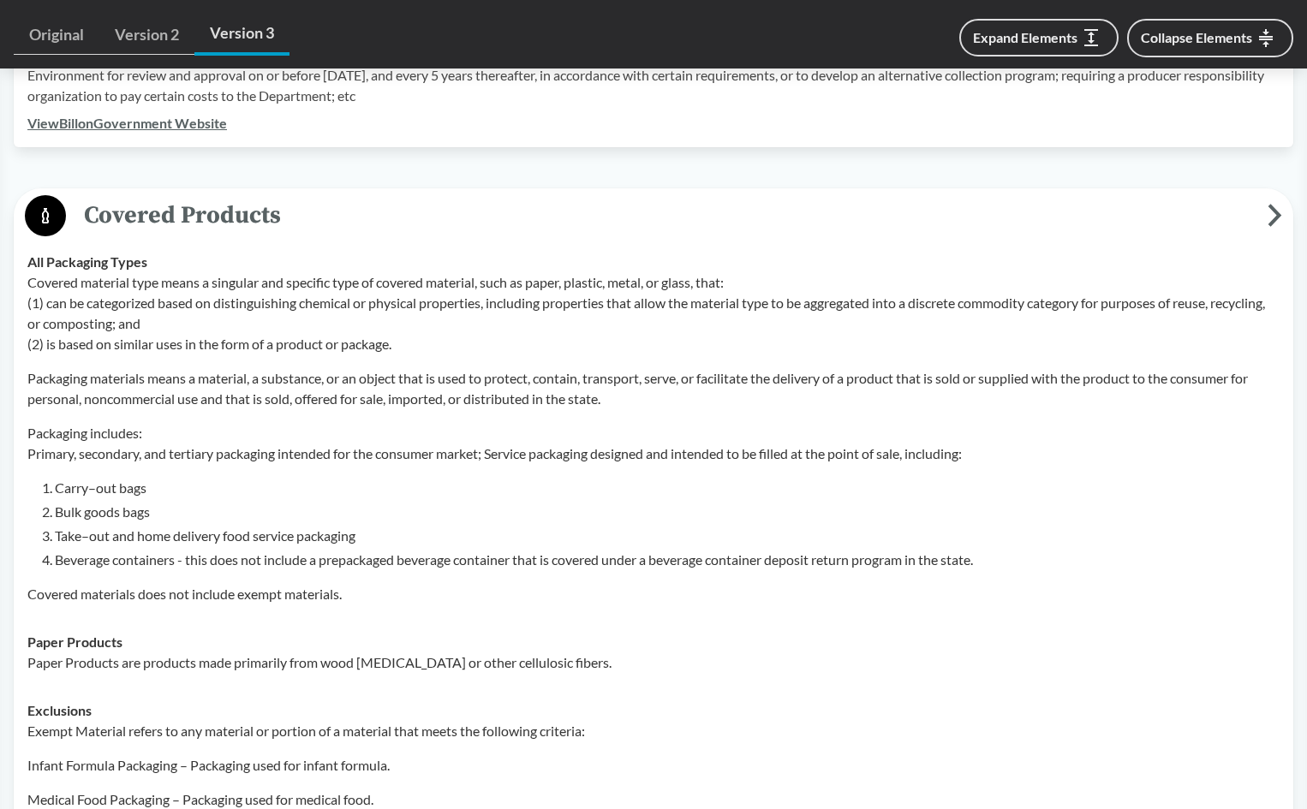
click at [969, 575] on div "Covered material type means a singular and specific type of covered material, s…" at bounding box center [653, 438] width 1252 height 332
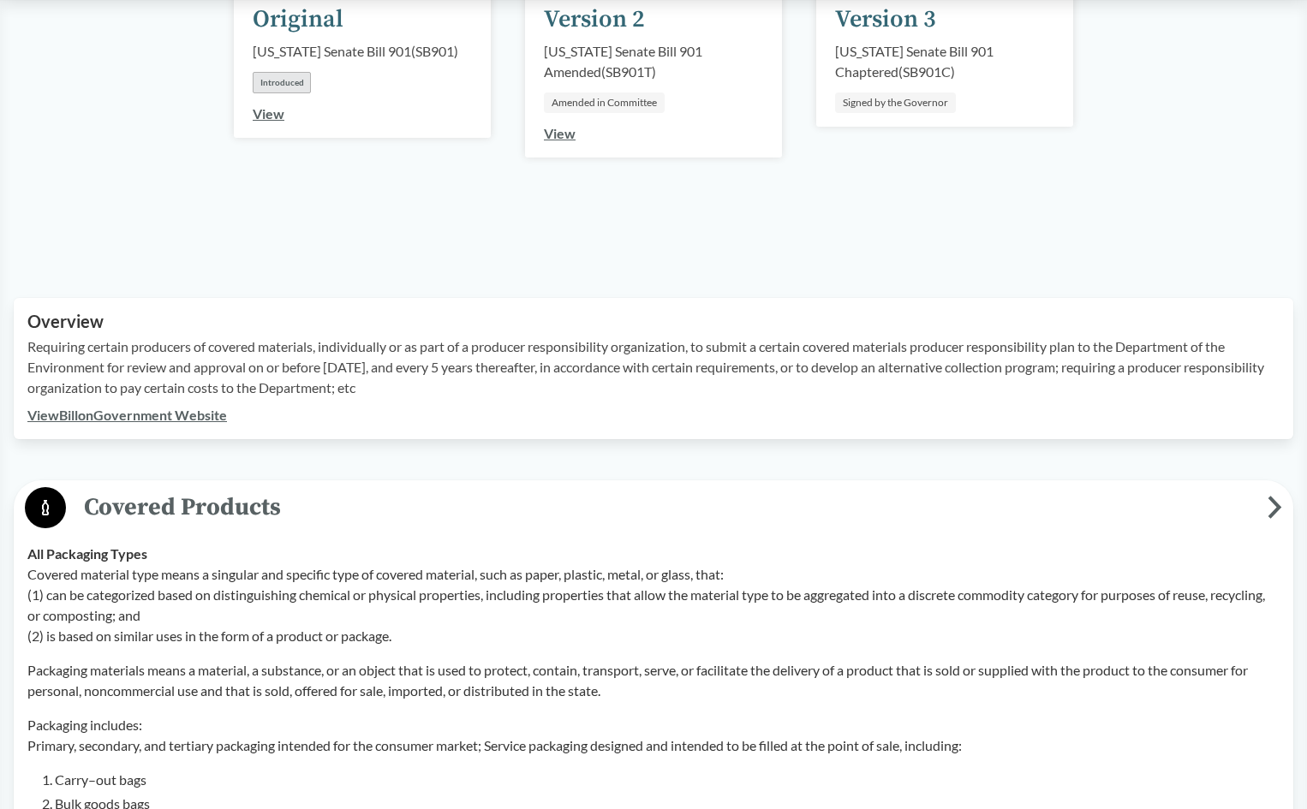
scroll to position [257, 0]
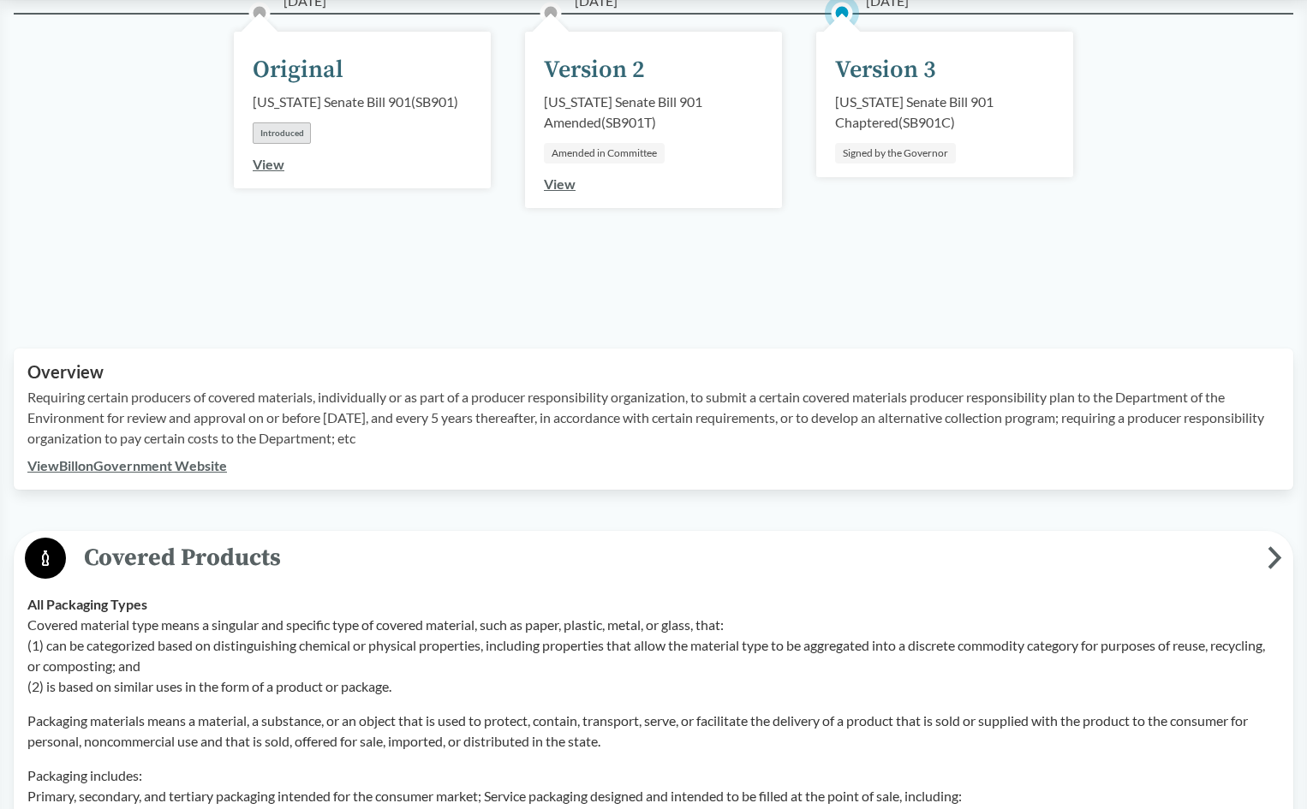
click at [402, 423] on p "Requiring certain producers of covered materials, individually or as part of a …" at bounding box center [653, 418] width 1252 height 62
click at [433, 428] on p "Requiring certain producers of covered materials, individually or as part of a …" at bounding box center [653, 418] width 1252 height 62
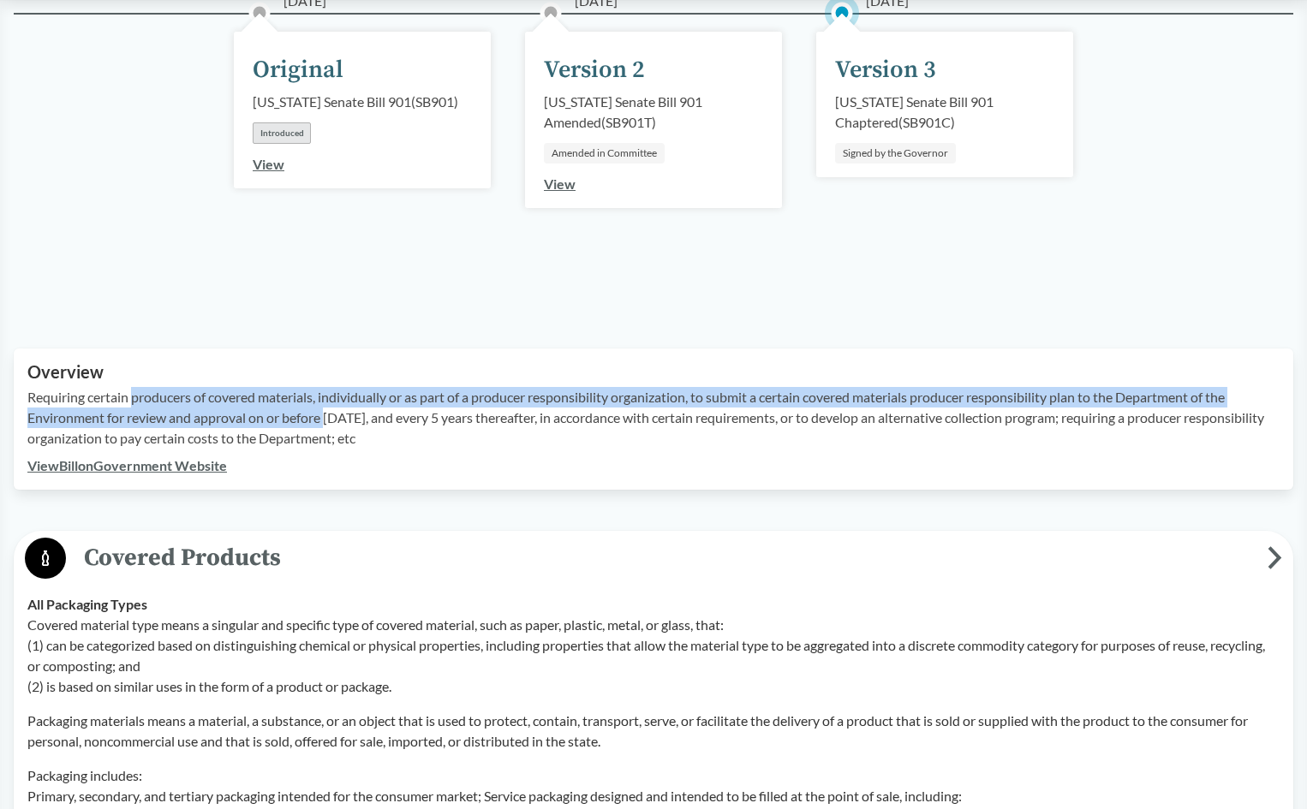
drag, startPoint x: 134, startPoint y: 401, endPoint x: 328, endPoint y: 415, distance: 194.0
click at [328, 415] on p "Requiring certain producers of covered materials, individually or as part of a …" at bounding box center [653, 418] width 1252 height 62
click at [191, 467] on link "View Bill on Government Website" at bounding box center [126, 465] width 199 height 16
click at [711, 551] on span "Covered Products" at bounding box center [666, 558] width 1201 height 39
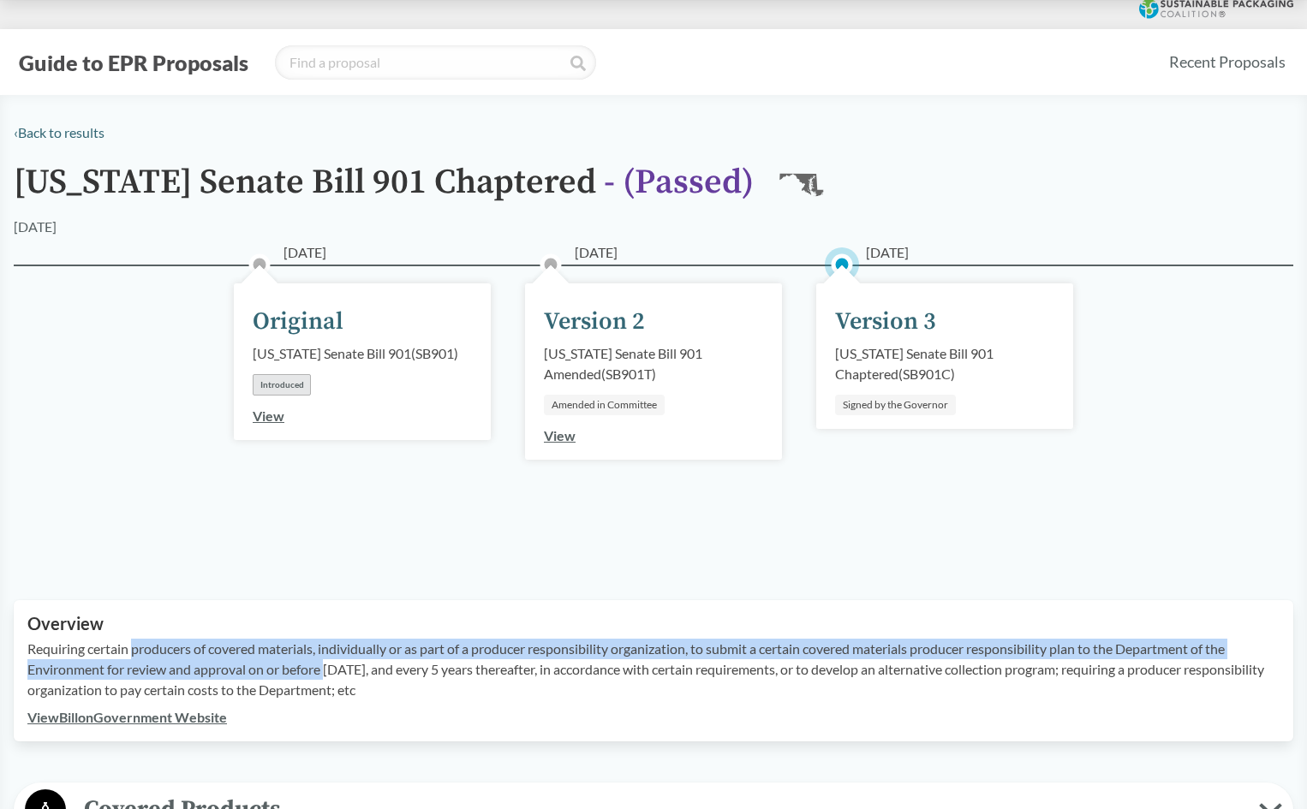
scroll to position [0, 0]
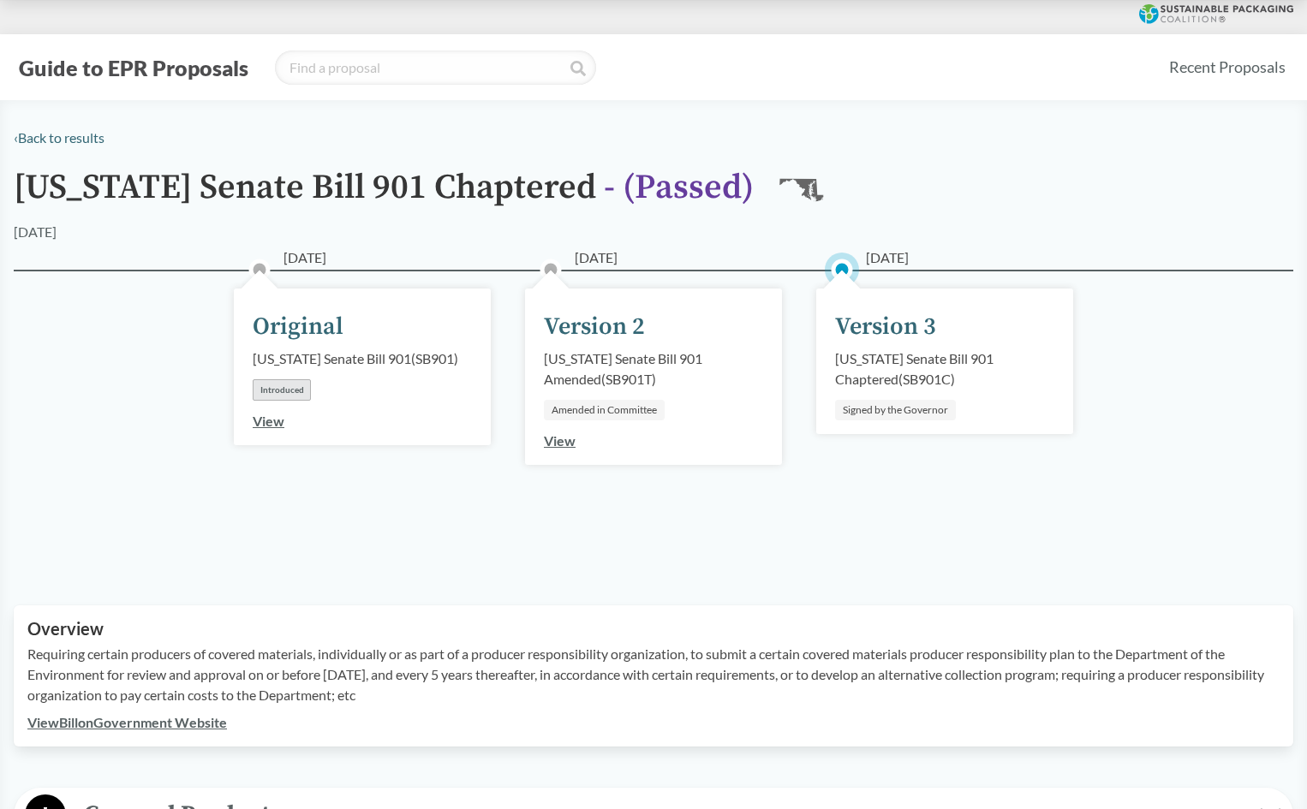
click at [810, 525] on div "[DATE] Original [US_STATE] Senate Bill 901 ( SB901 ) Introduced View [DATE] Ver…" at bounding box center [653, 417] width 1279 height 295
click at [1009, 491] on div "[DATE] Version 3 [US_STATE] Senate Bill 901 Chaptered ( SB901C ) Signed by the …" at bounding box center [944, 418] width 291 height 211
click at [950, 203] on div "[US_STATE] Senate Bill 901 Chaptered - ( Passed ) MD" at bounding box center [653, 195] width 1279 height 53
